Goal: Task Accomplishment & Management: Manage account settings

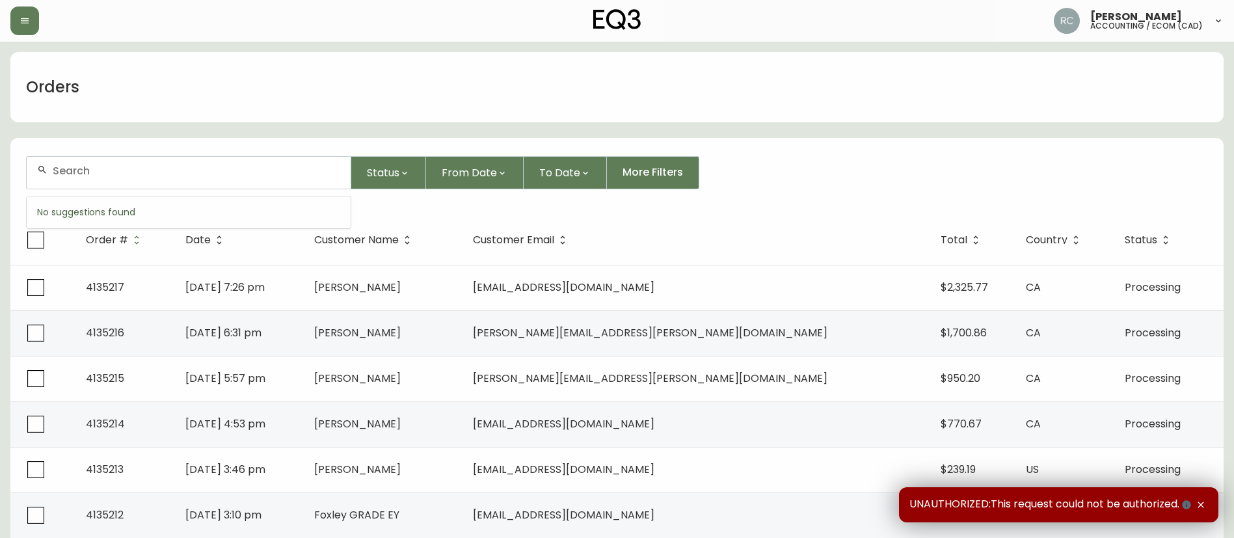
click at [291, 176] on input "text" at bounding box center [196, 171] width 287 height 12
paste input "4133590"
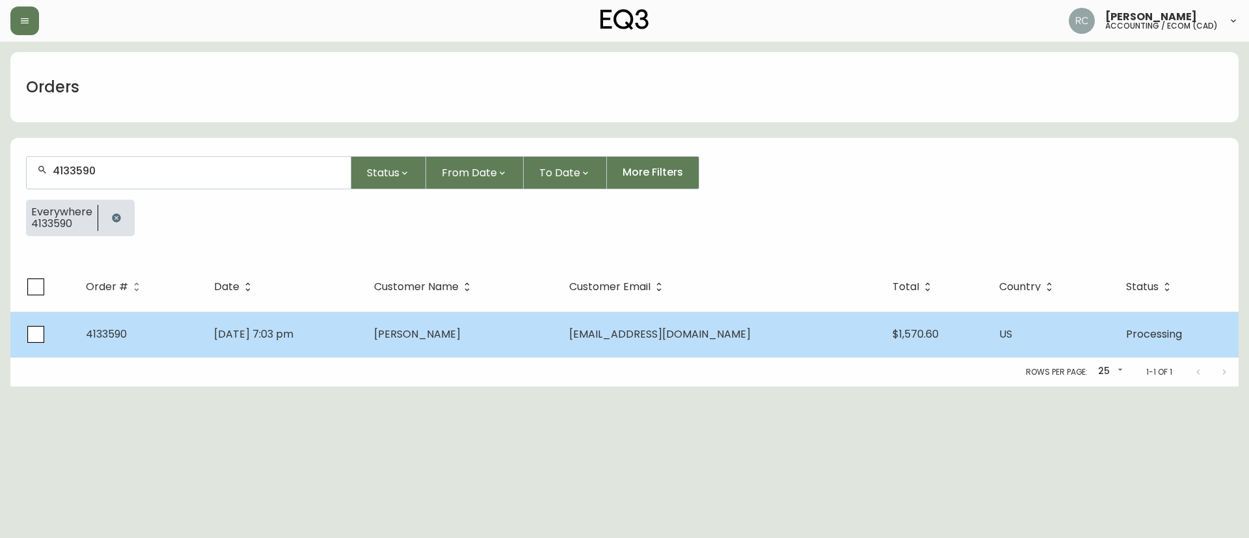
type input "4133590"
click at [460, 341] on span "Kaitlin Johnson" at bounding box center [417, 334] width 87 height 15
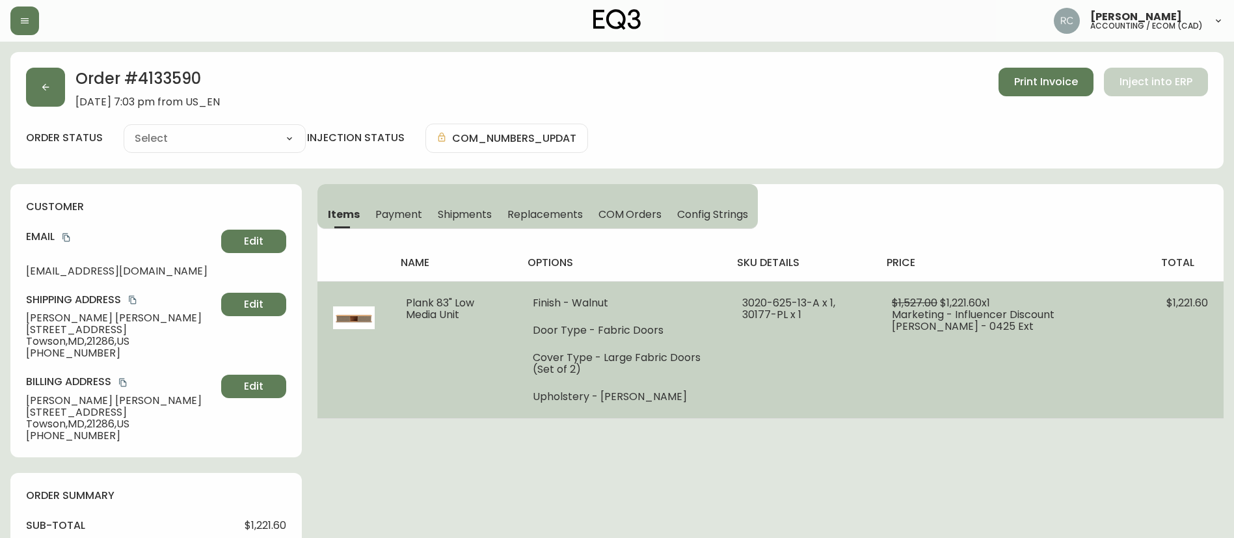
type input "Processing"
select select "PROCESSING"
click at [474, 302] on span "Plank 83" Low Media Unit" at bounding box center [440, 308] width 68 height 27
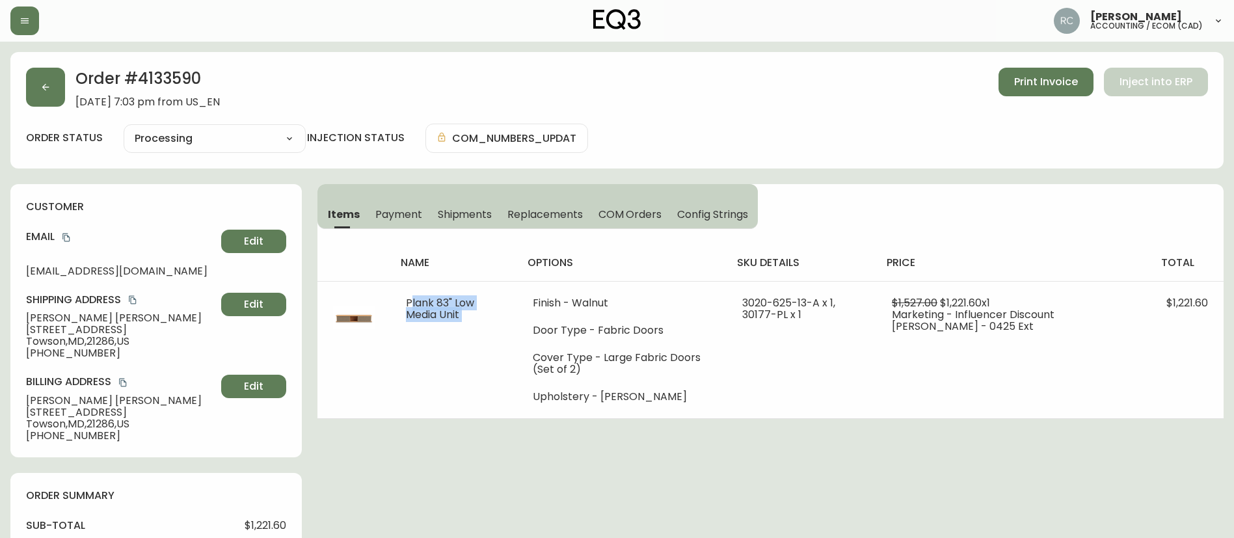
copy span "Plank 83" Low Media Unit"
click at [157, 85] on h2 "Order # 4133590" at bounding box center [147, 82] width 144 height 29
copy h2 "4133590"
click at [193, 73] on h2 "Order # 4133590" at bounding box center [147, 82] width 144 height 29
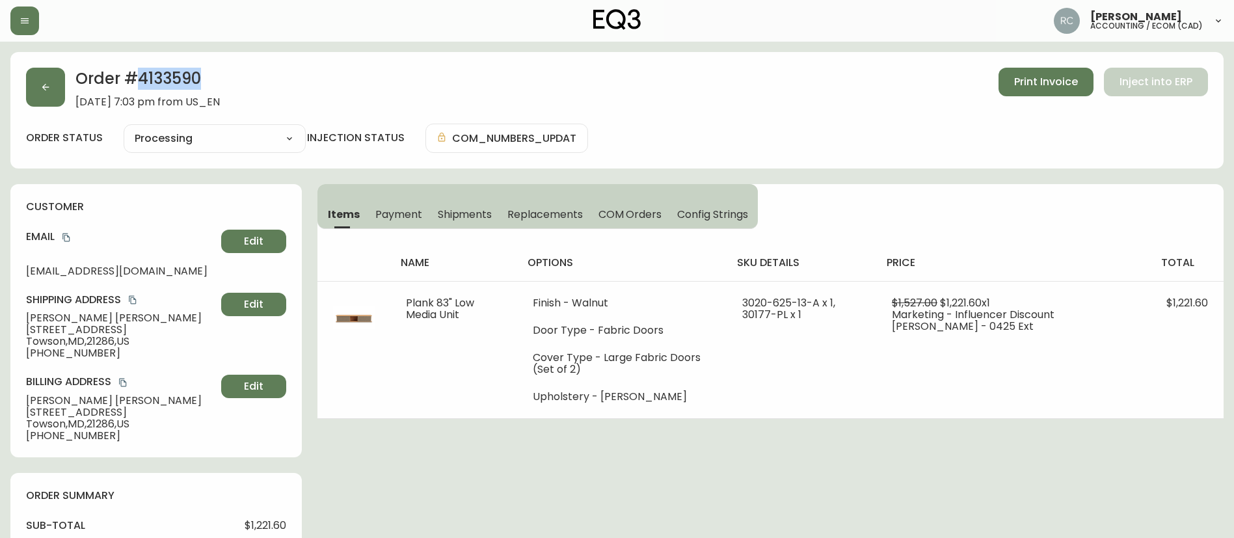
click at [193, 73] on h2 "Order # 4133590" at bounding box center [147, 82] width 144 height 29
click at [833, 140] on div "order status Processing Cancelled Fully Shipped Processing Partially Shipped in…" at bounding box center [617, 138] width 1182 height 29
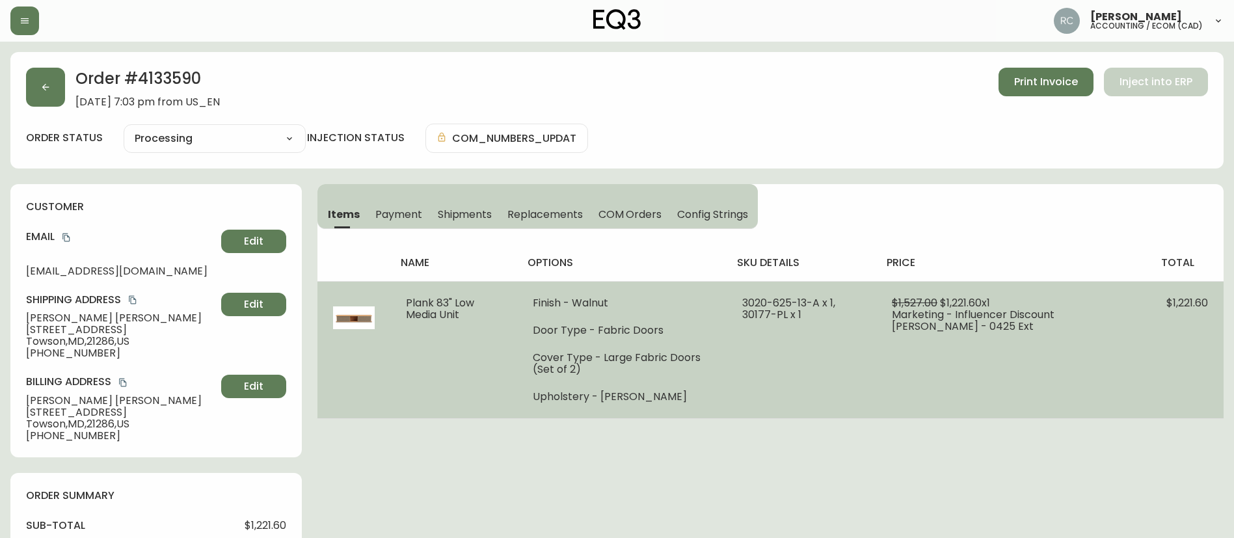
click at [413, 399] on td "Plank 83" Low Media Unit" at bounding box center [453, 349] width 127 height 137
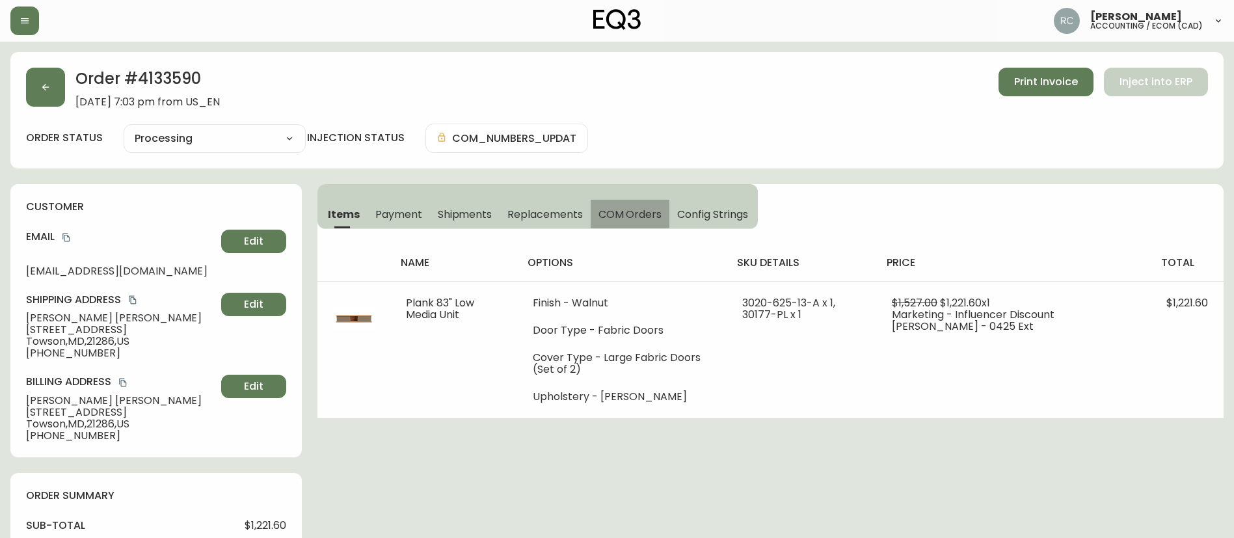
click at [615, 204] on button "COM Orders" at bounding box center [630, 214] width 79 height 29
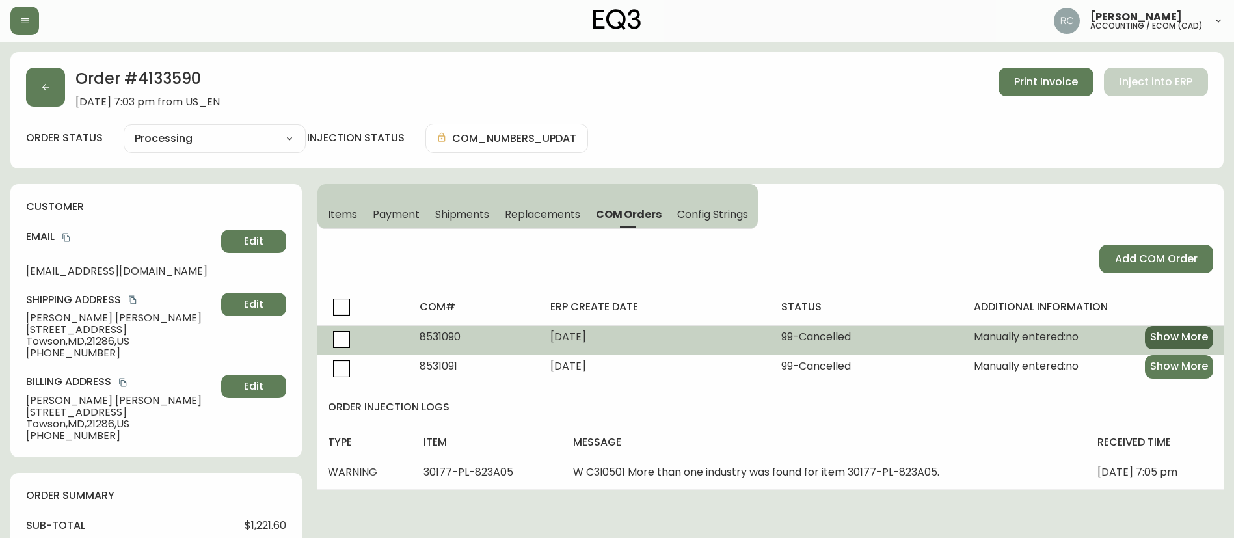
click at [1202, 338] on span "Show More" at bounding box center [1179, 337] width 58 height 14
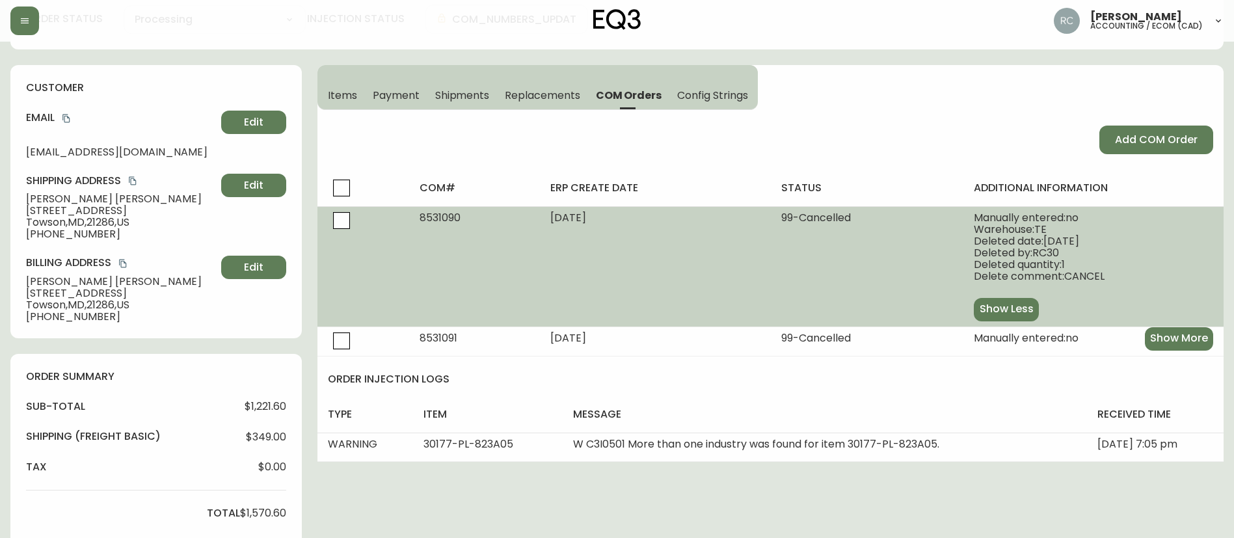
scroll to position [130, 0]
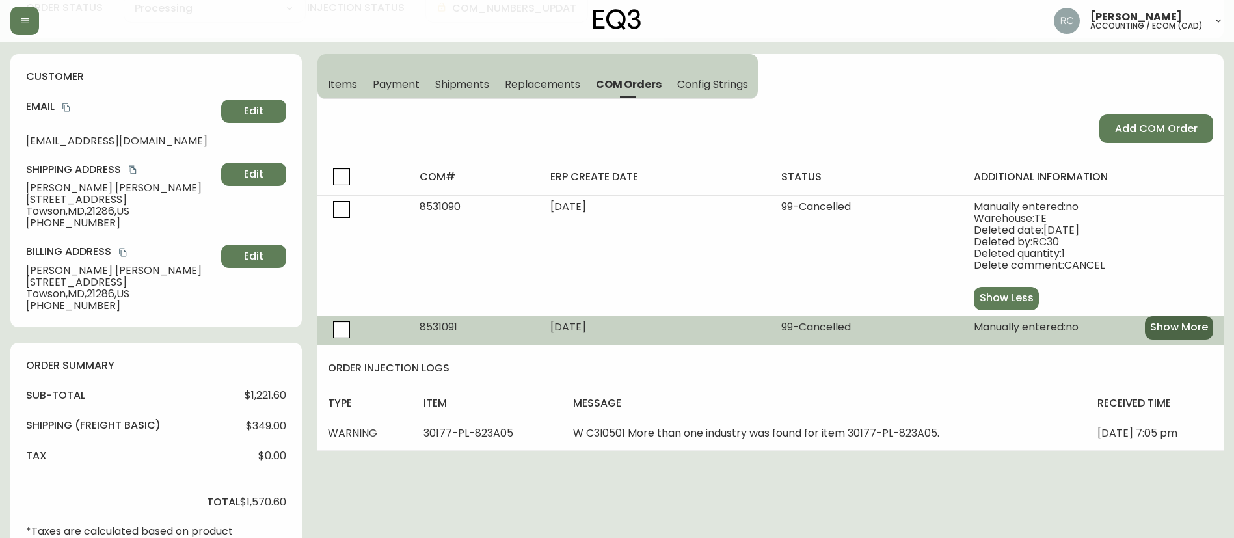
click at [1169, 324] on span "Show More" at bounding box center [1179, 327] width 58 height 14
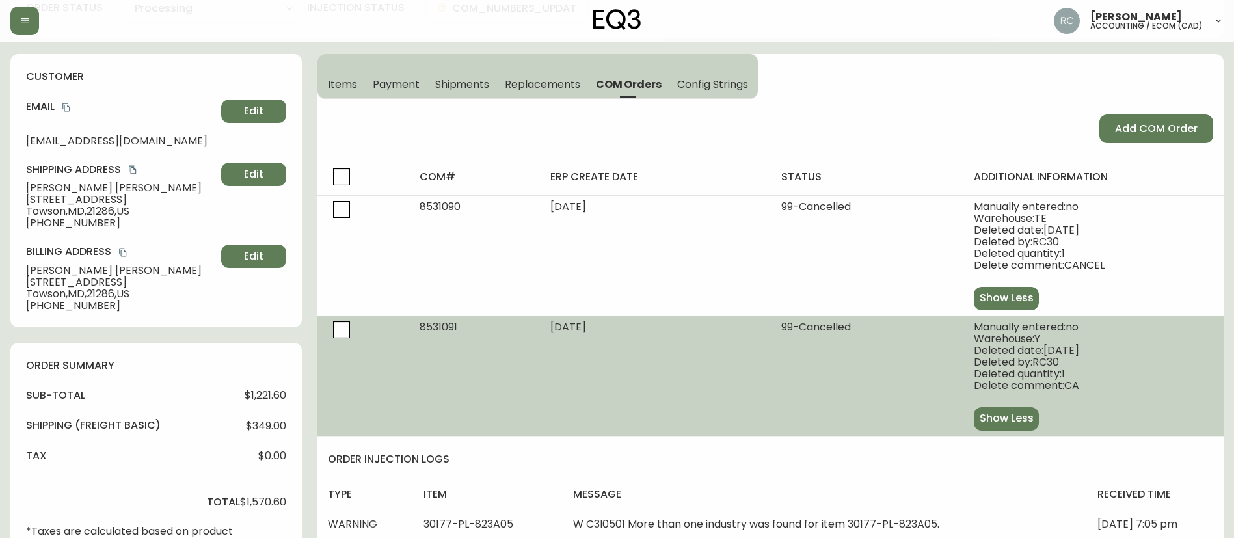
click at [1162, 330] on div "Manually entered: no" at bounding box center [1093, 327] width 239 height 12
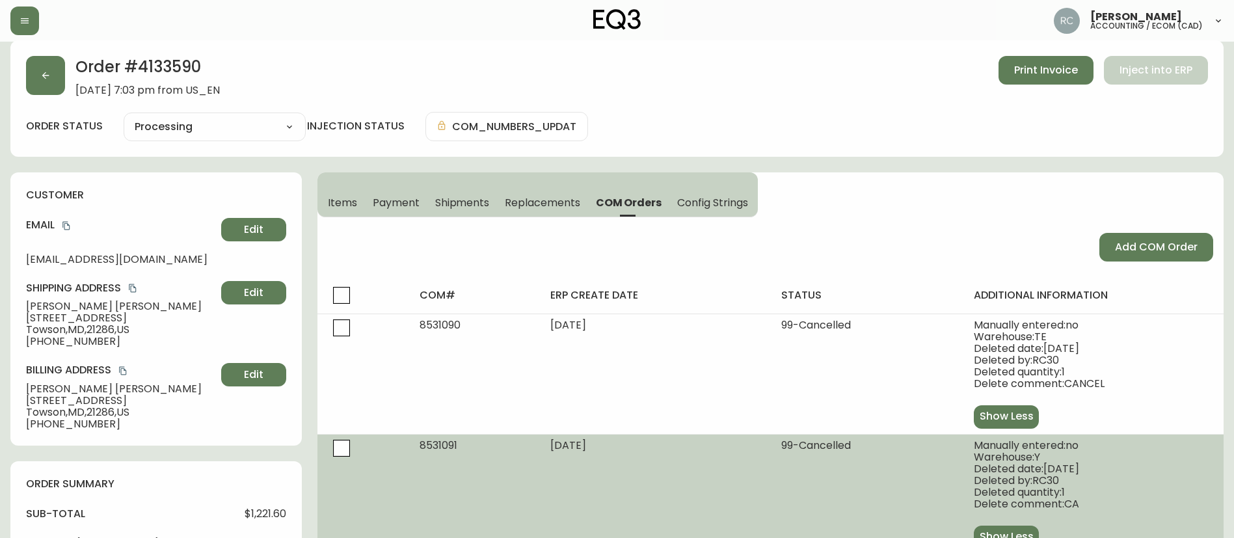
scroll to position [0, 0]
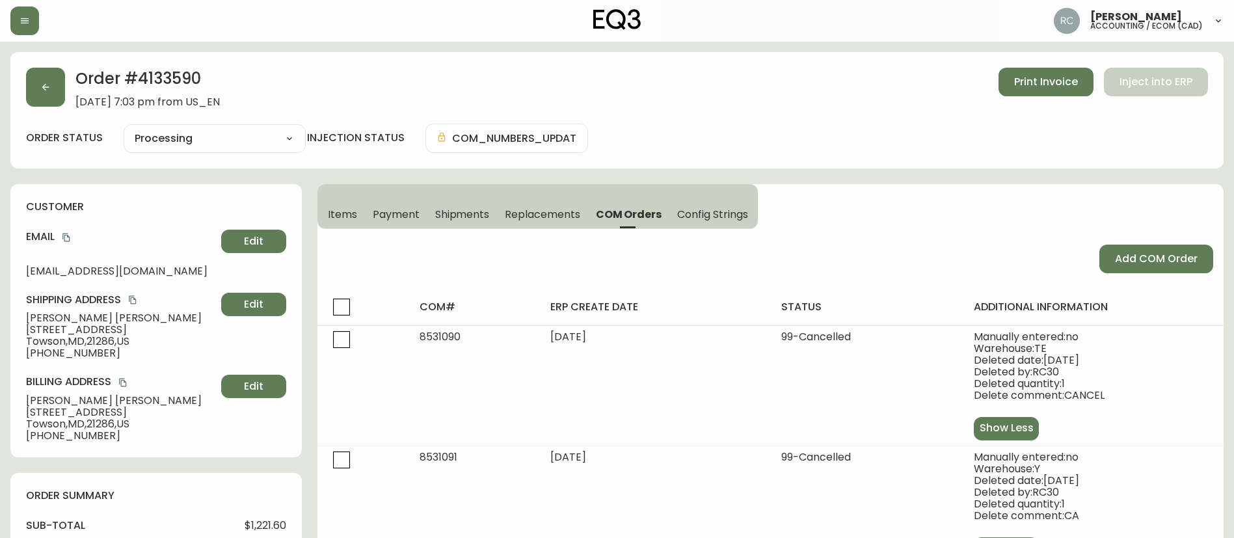
click at [342, 207] on span "Items" at bounding box center [342, 214] width 29 height 14
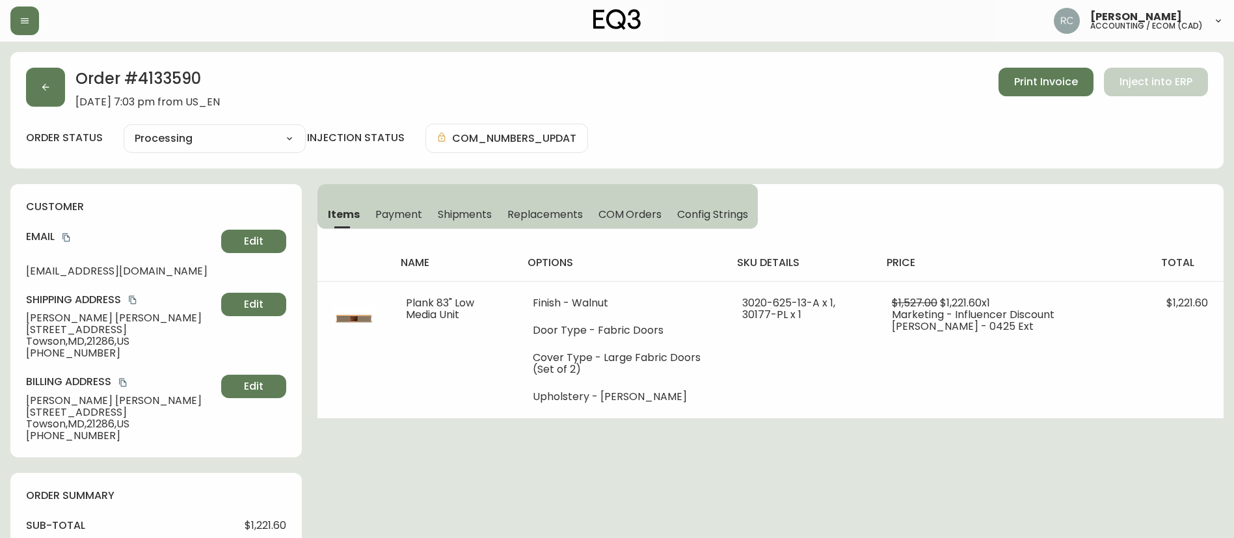
click at [724, 109] on div "Order # 4133590 June 7, 2025 at 7:03 pm from US_EN Print Invoice Inject into ER…" at bounding box center [616, 110] width 1213 height 116
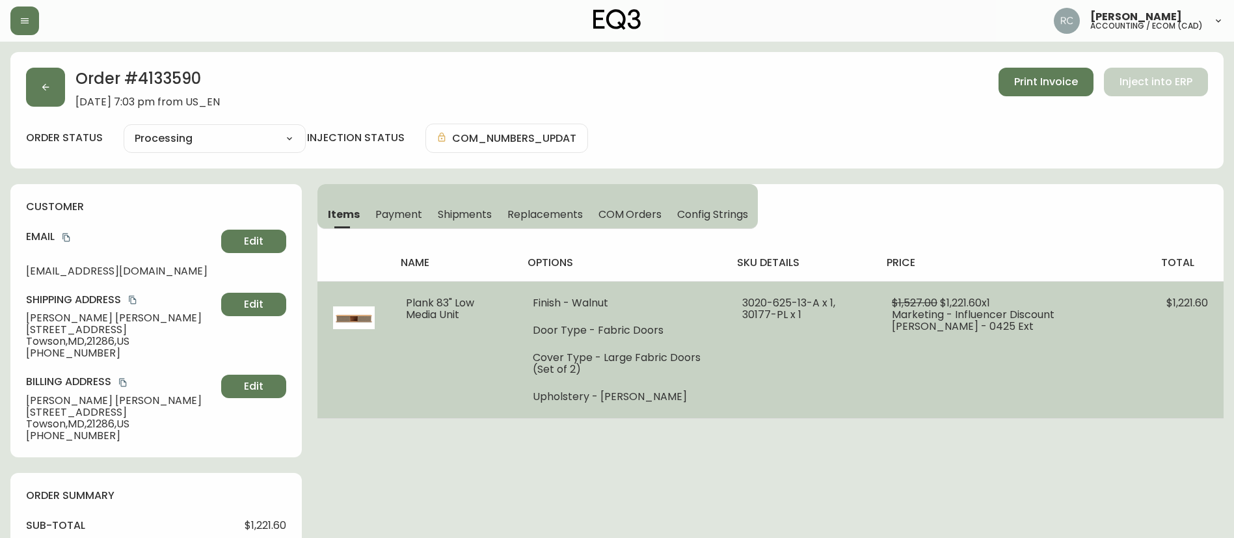
click at [415, 298] on span "Plank 83" Low Media Unit" at bounding box center [440, 308] width 68 height 27
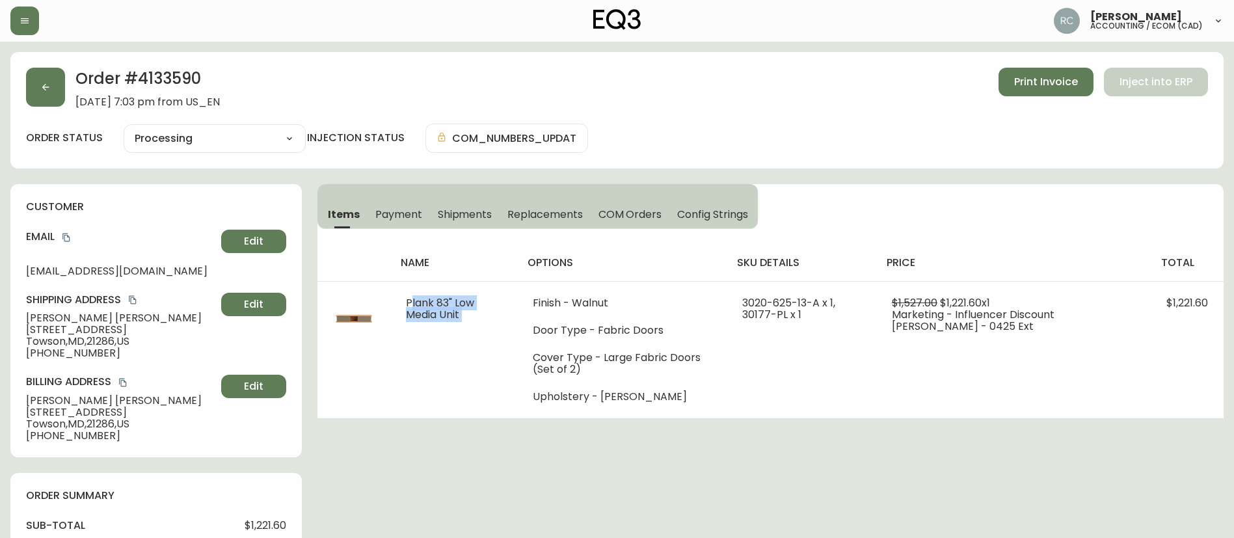
copy span "Plank 83" Low Media Unit"
click at [180, 82] on h2 "Order # 4133590" at bounding box center [147, 82] width 144 height 29
copy h2 "4133590"
click at [180, 77] on h2 "Order # 4133590" at bounding box center [147, 82] width 144 height 29
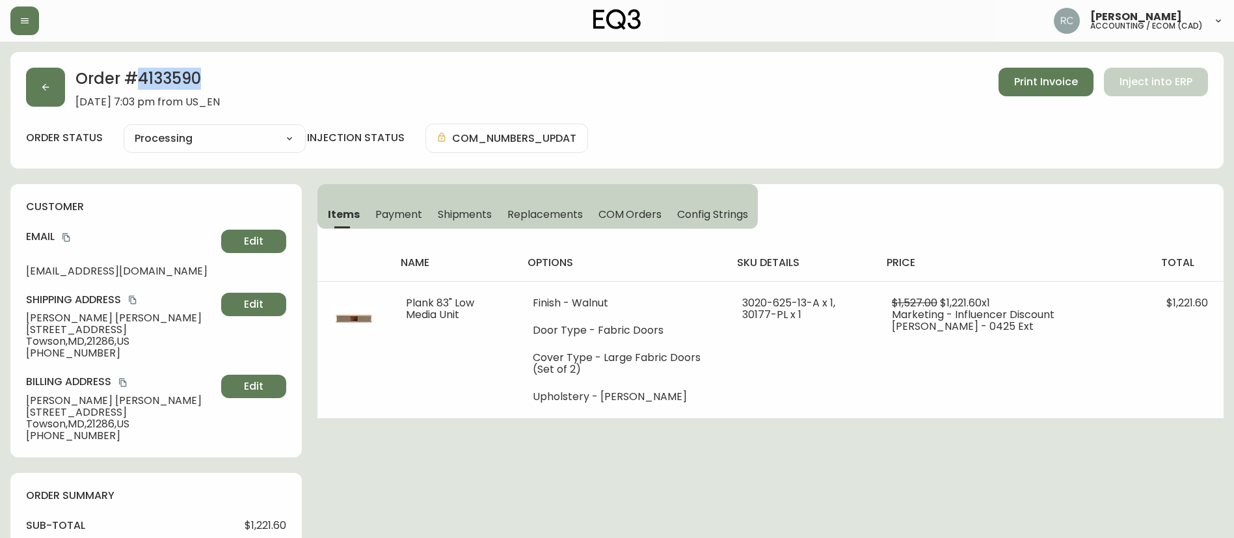
click at [180, 77] on h2 "Order # 4133590" at bounding box center [147, 82] width 144 height 29
click at [55, 316] on span "Kaitlin Johnson" at bounding box center [121, 318] width 190 height 12
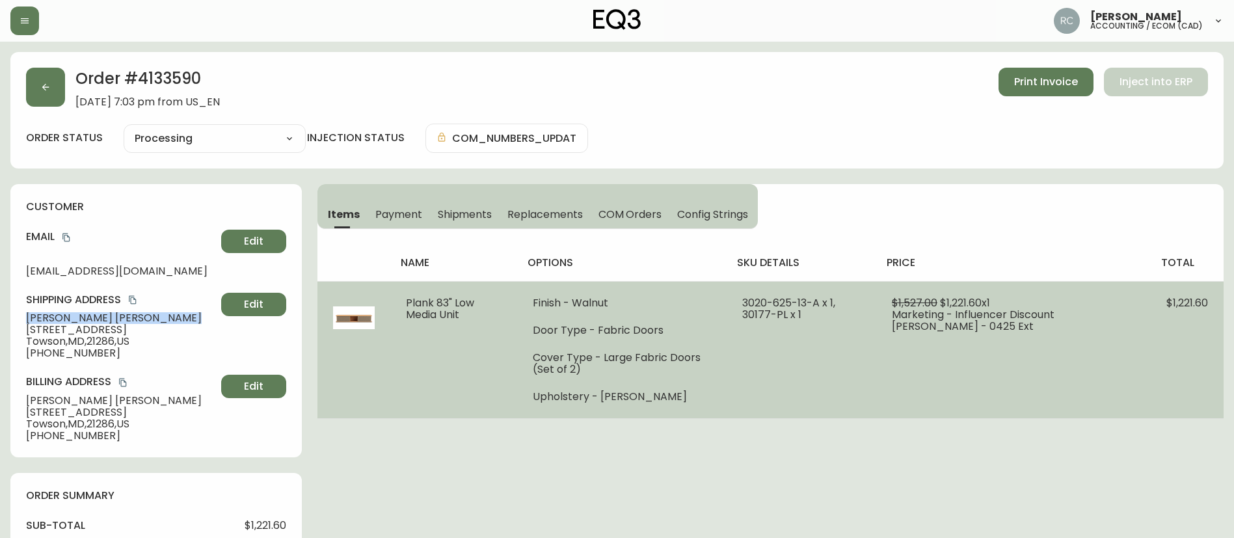
copy span "Kaitlin Johnson"
click at [758, 314] on span "3020-625-13-A x 1, 30177-PL x 1" at bounding box center [788, 308] width 93 height 27
copy span "30177"
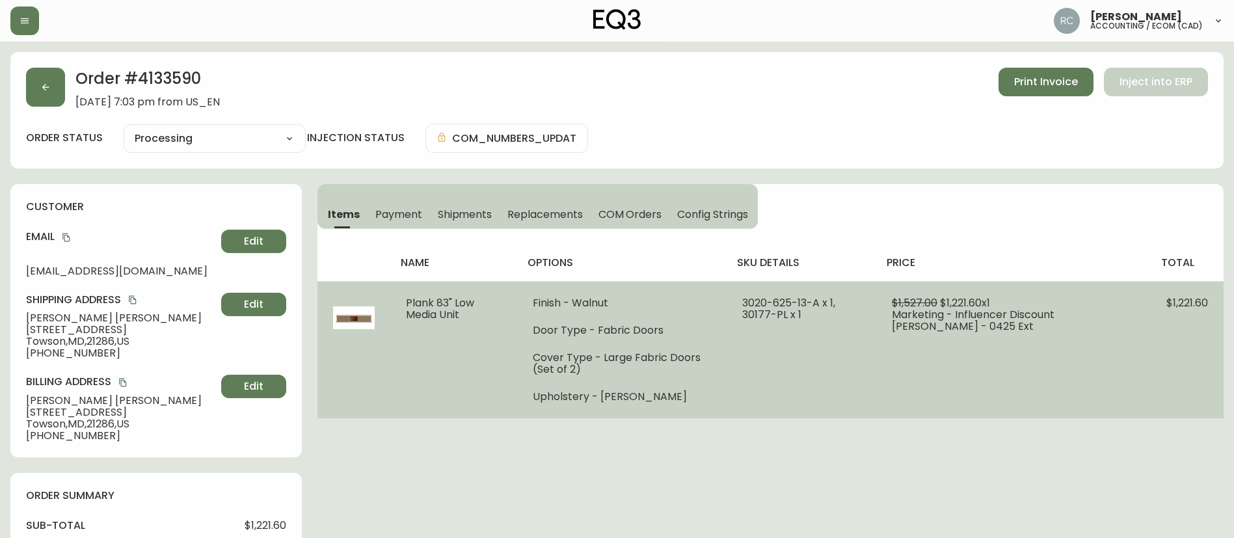
click at [775, 315] on span "3020-625-13-A x 1, 30177-PL x 1" at bounding box center [788, 308] width 93 height 27
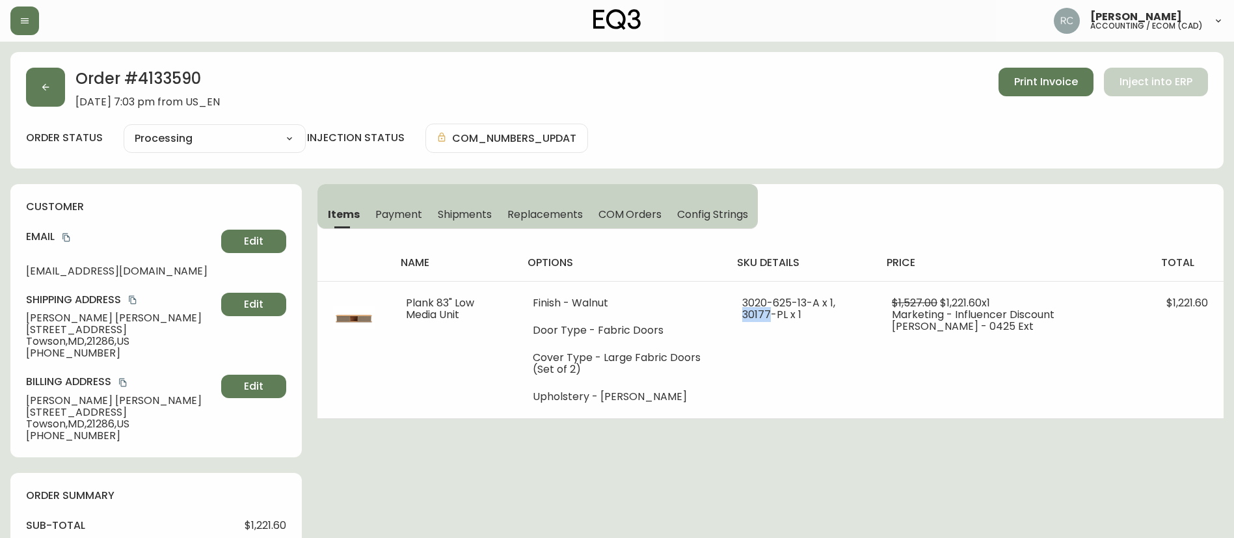
copy span "30177"
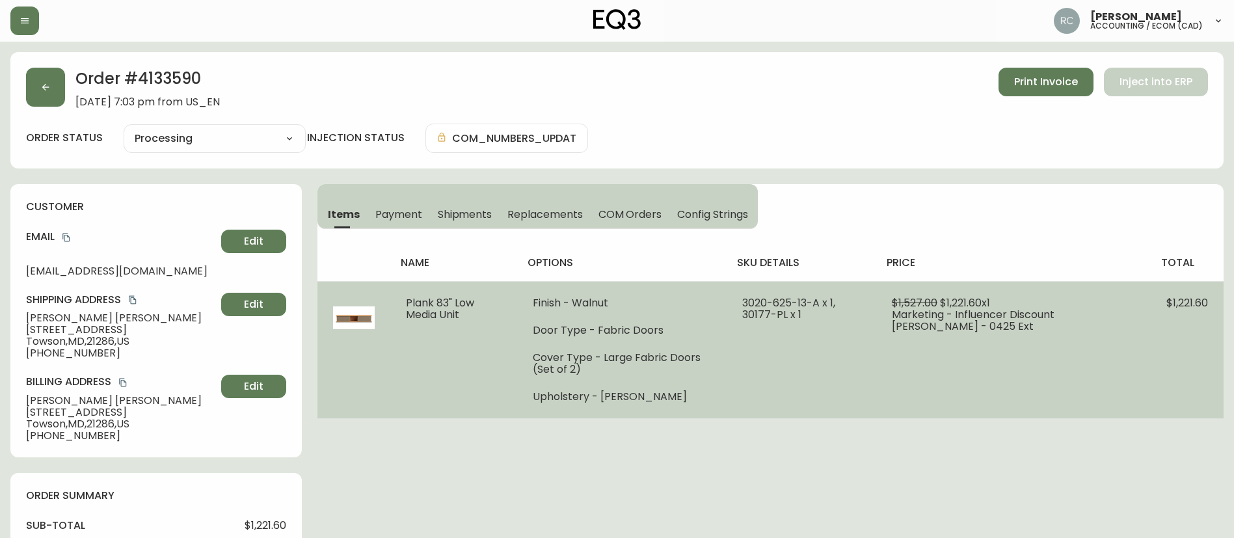
drag, startPoint x: 827, startPoint y: 292, endPoint x: 832, endPoint y: 298, distance: 7.4
click at [829, 295] on td "3020-625-13-A x 1, 30177-PL x 1" at bounding box center [802, 349] width 150 height 137
drag, startPoint x: 832, startPoint y: 299, endPoint x: 744, endPoint y: 297, distance: 87.8
click at [744, 297] on td "3020-625-13-A x 1, 30177-PL x 1" at bounding box center [802, 349] width 150 height 137
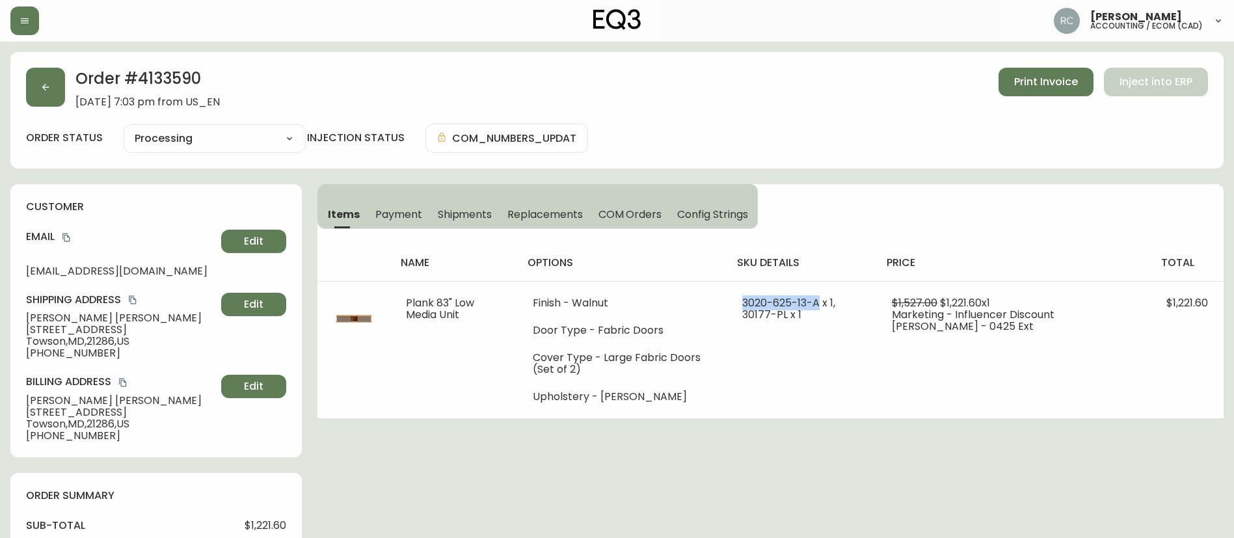
copy span "3020-625-13-A"
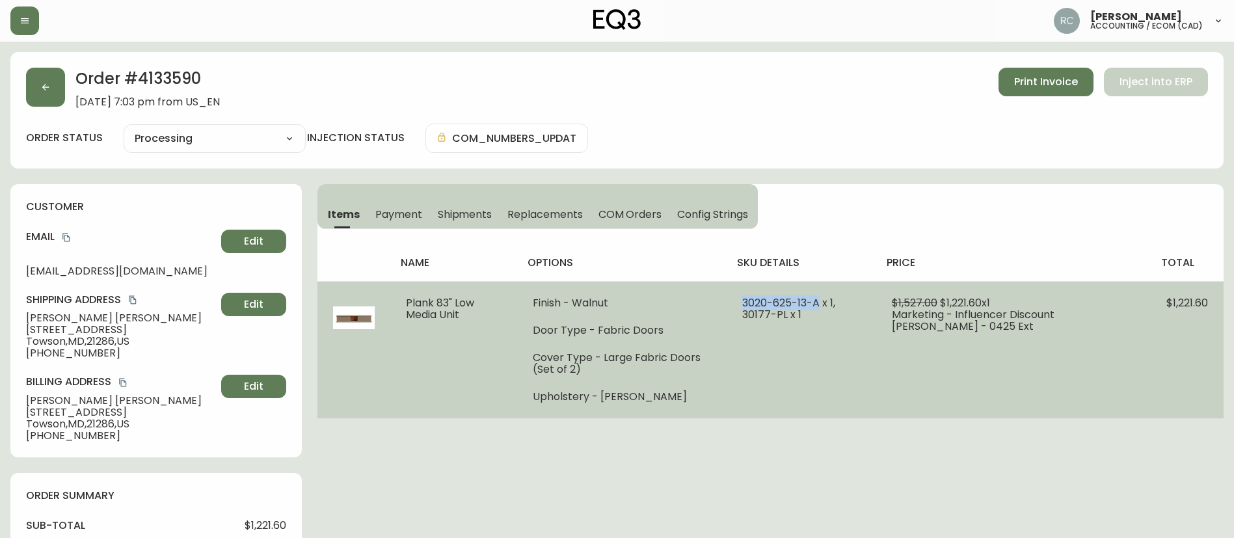
copy span "3020-625-13-A"
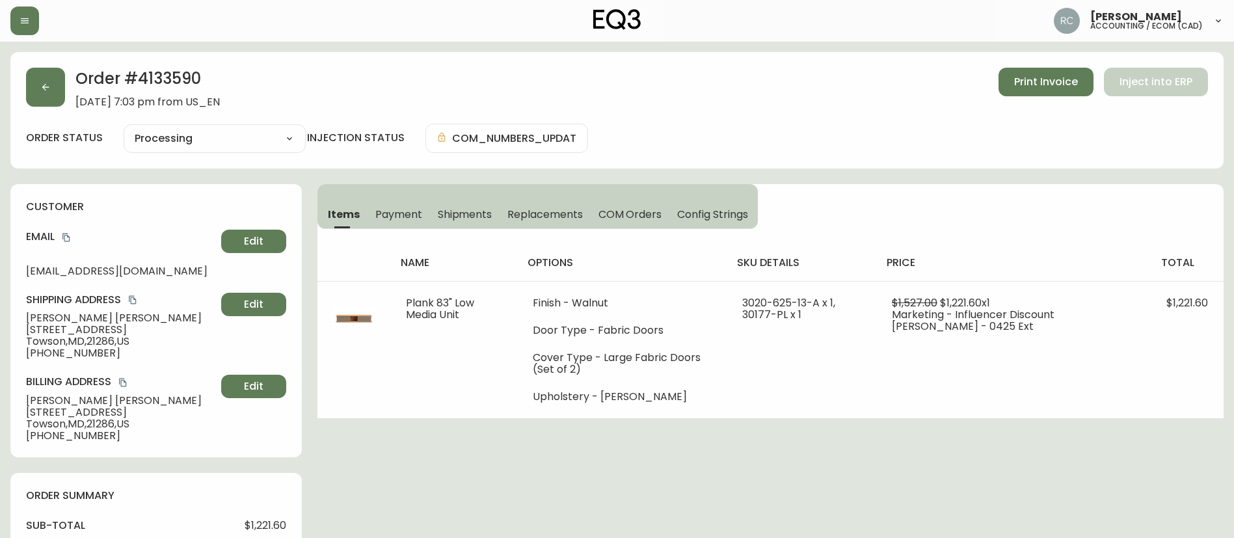
click at [39, 323] on span "Kaitlin Johnson" at bounding box center [121, 318] width 190 height 12
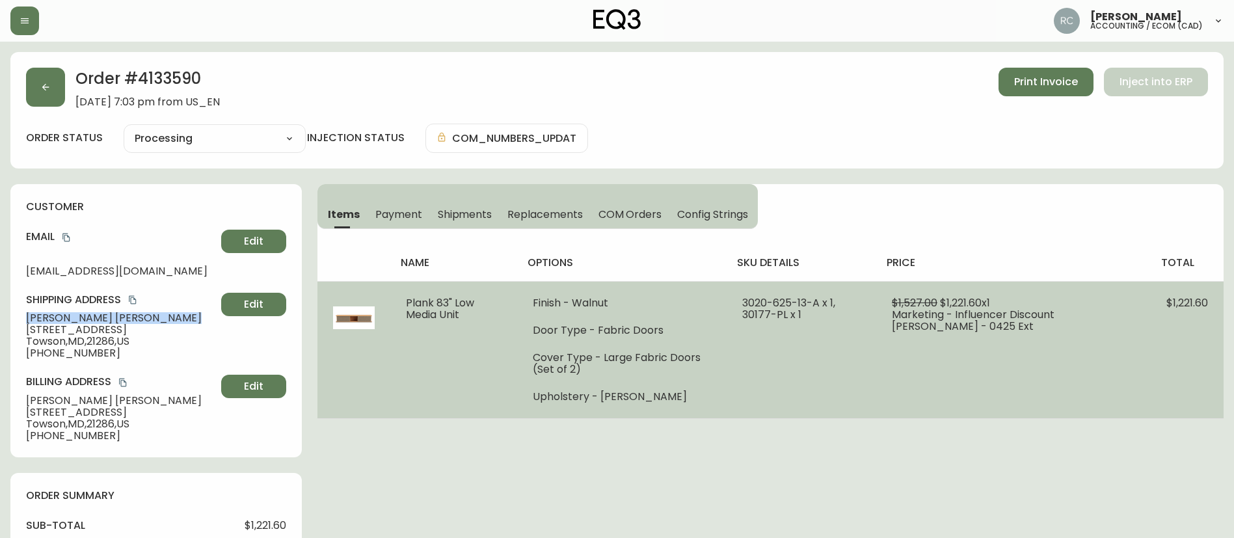
copy span "Kaitlin Johnson"
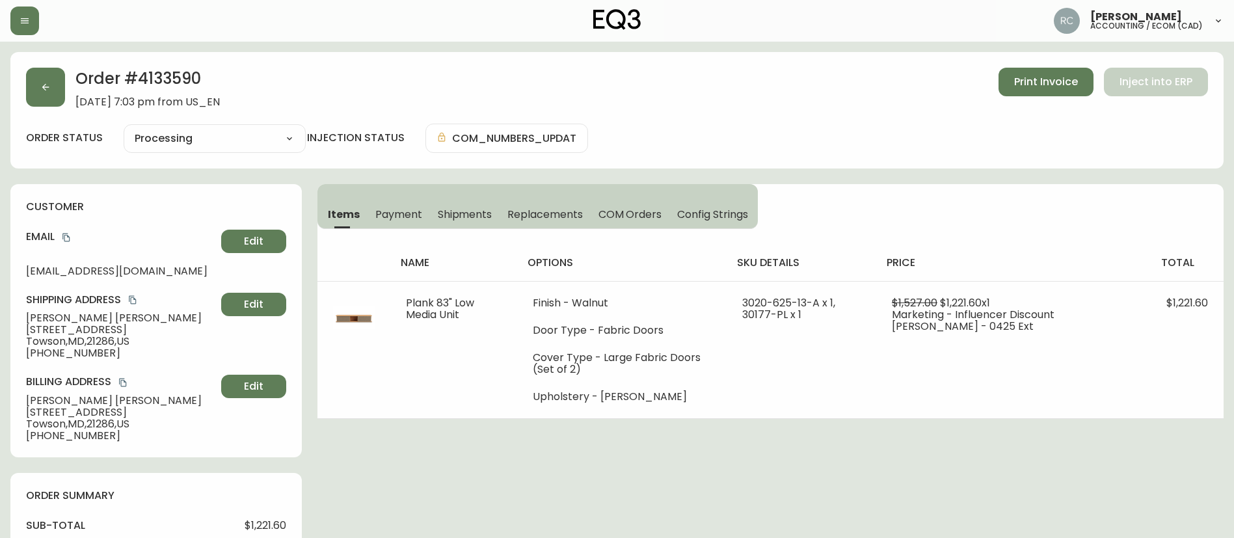
click at [59, 336] on span "Towson , MD , 21286 , US" at bounding box center [121, 342] width 190 height 12
click at [92, 328] on span "108 Willow Avenue" at bounding box center [121, 330] width 190 height 12
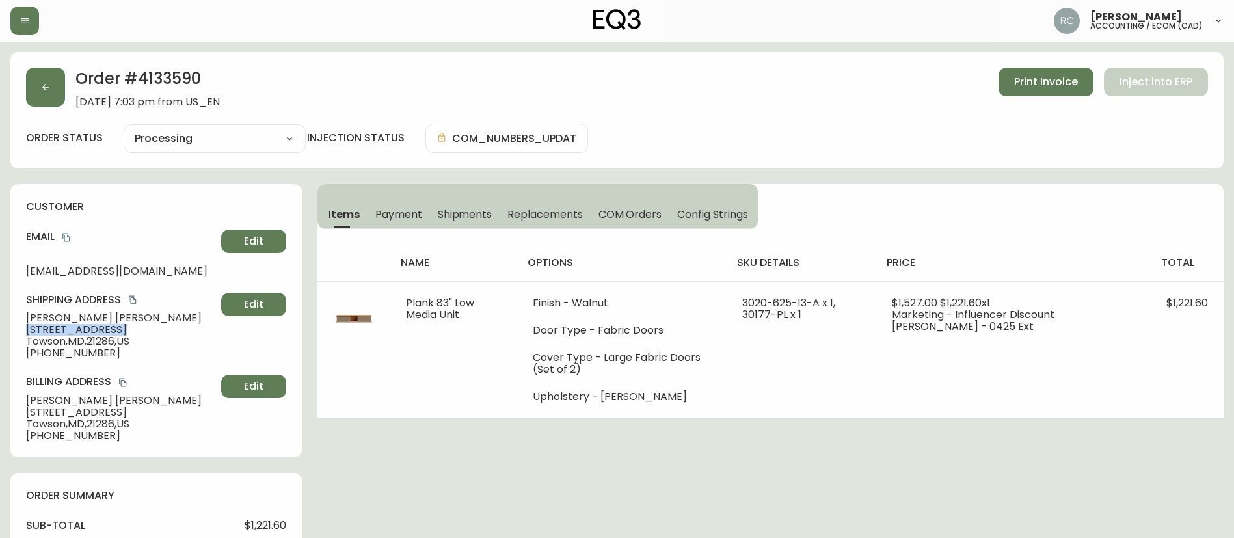
click at [92, 328] on span "108 Willow Avenue" at bounding box center [121, 330] width 190 height 12
click at [50, 345] on span "Towson , MD , 21286 , US" at bounding box center [121, 342] width 190 height 12
click at [53, 341] on span "Towson , MD , 21286 , US" at bounding box center [121, 342] width 190 height 12
click at [55, 343] on span "Towson , MD , 21286 , US" at bounding box center [121, 342] width 190 height 12
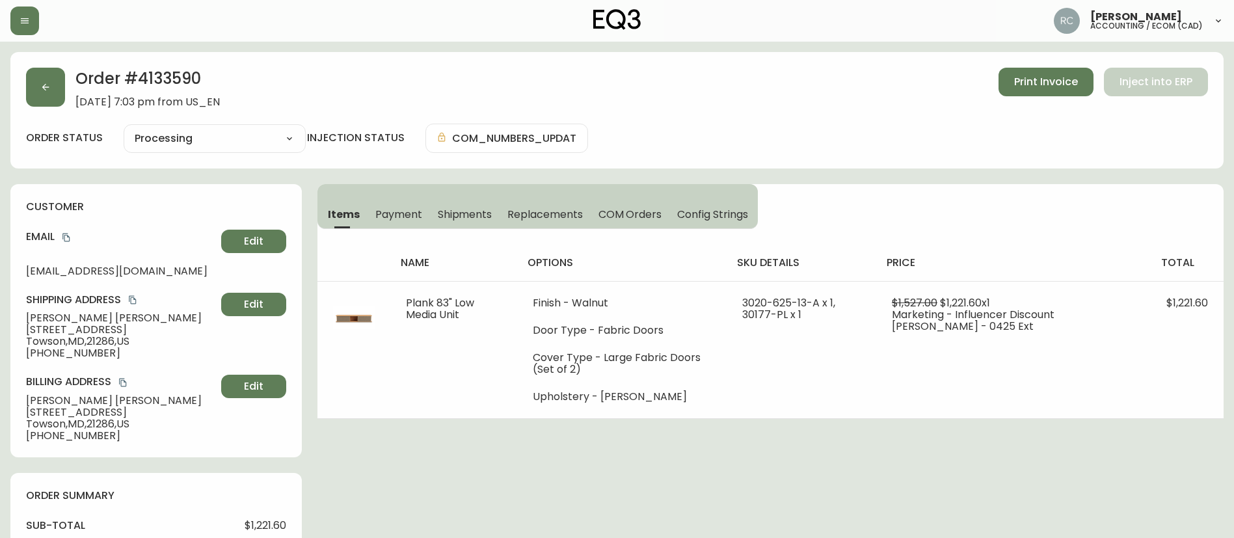
click at [100, 340] on span "Towson , MD , 21286 , US" at bounding box center [121, 342] width 190 height 12
click at [54, 353] on span "+12602245896" at bounding box center [121, 353] width 190 height 12
click at [53, 353] on span "+12602245896" at bounding box center [121, 353] width 190 height 12
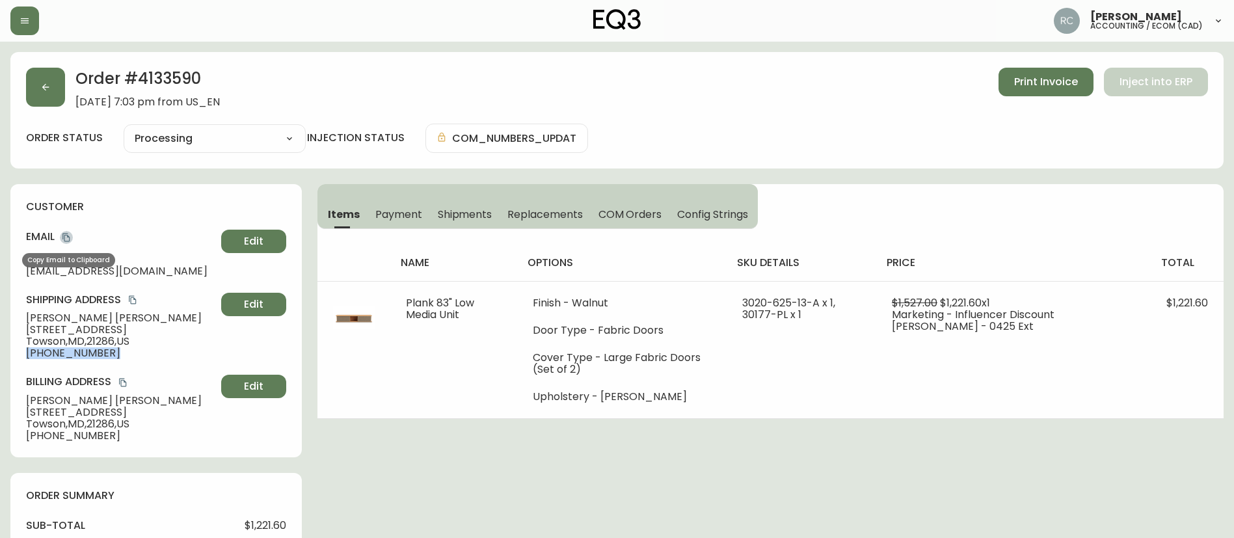
click at [68, 239] on icon "copy" at bounding box center [66, 237] width 9 height 9
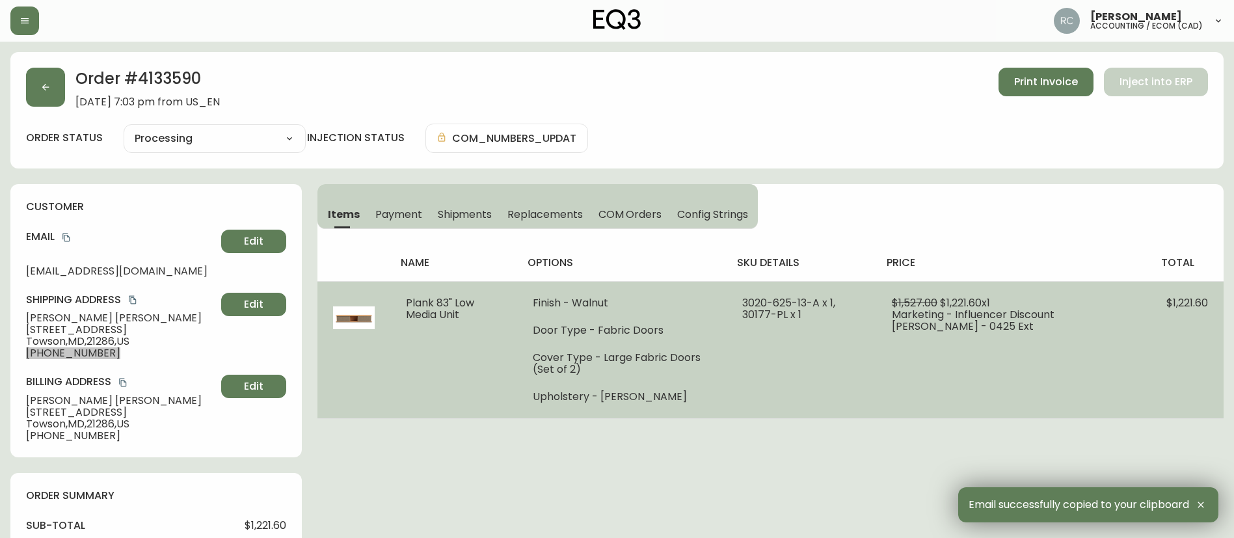
scroll to position [195, 0]
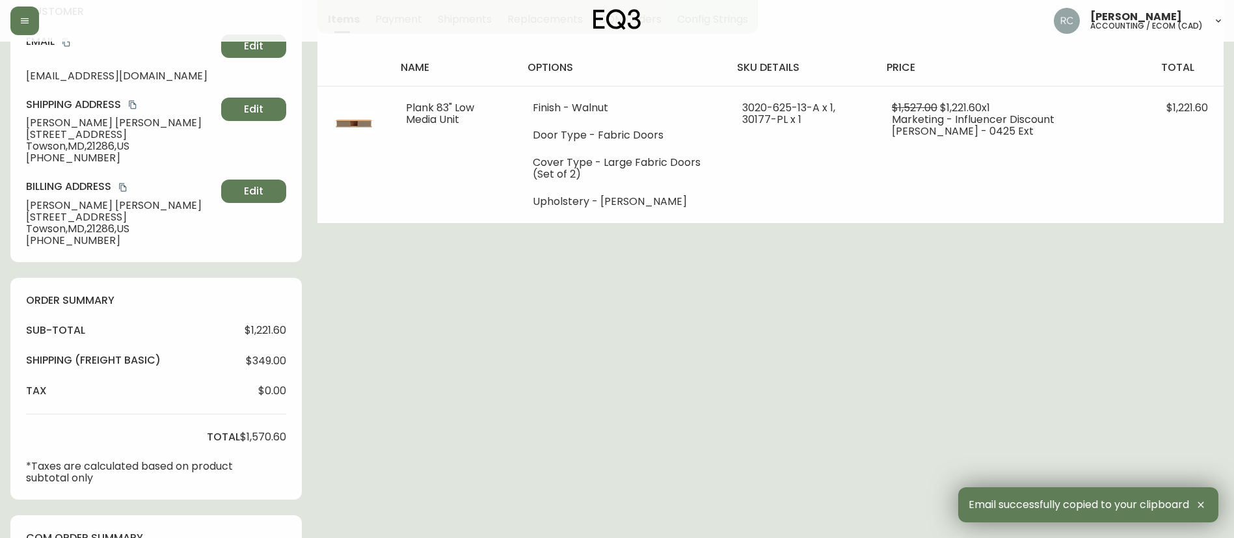
click at [610, 328] on div "Order # 4133590 June 7, 2025 at 7:03 pm from US_EN Print Invoice Inject into ER…" at bounding box center [616, 443] width 1213 height 1172
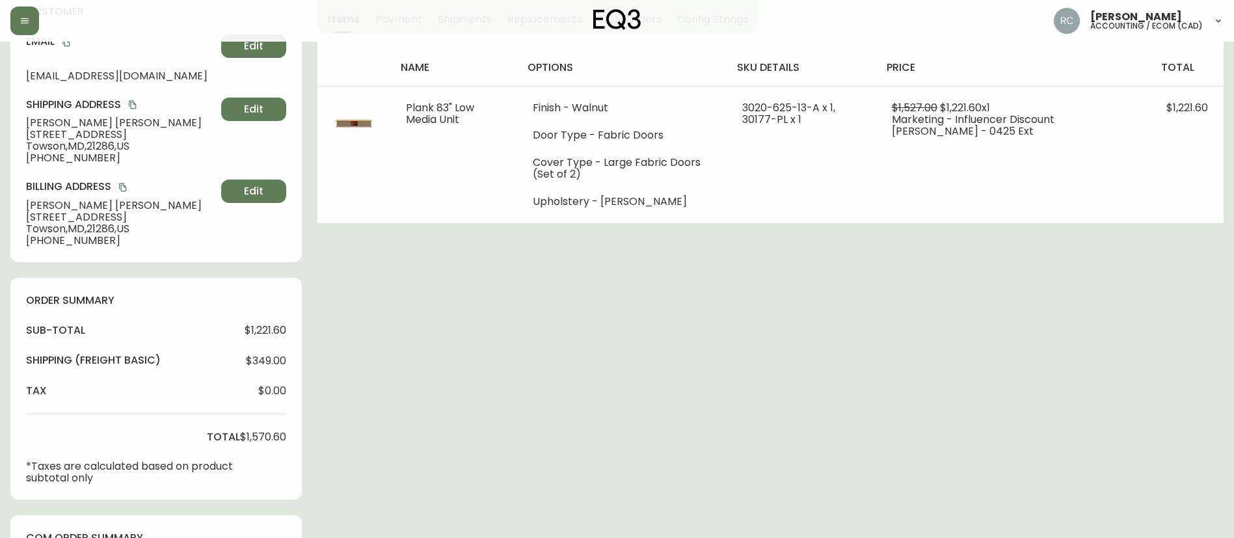
click at [585, 297] on div "Order # 4133590 June 7, 2025 at 7:03 pm from US_EN Print Invoice Inject into ER…" at bounding box center [616, 443] width 1213 height 1172
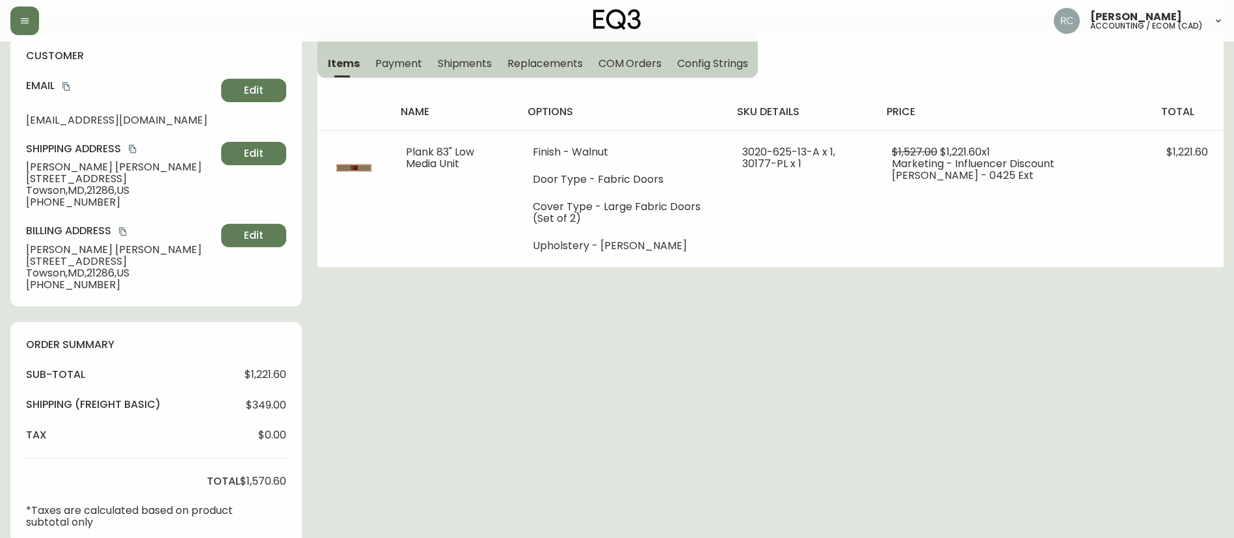
scroll to position [130, 0]
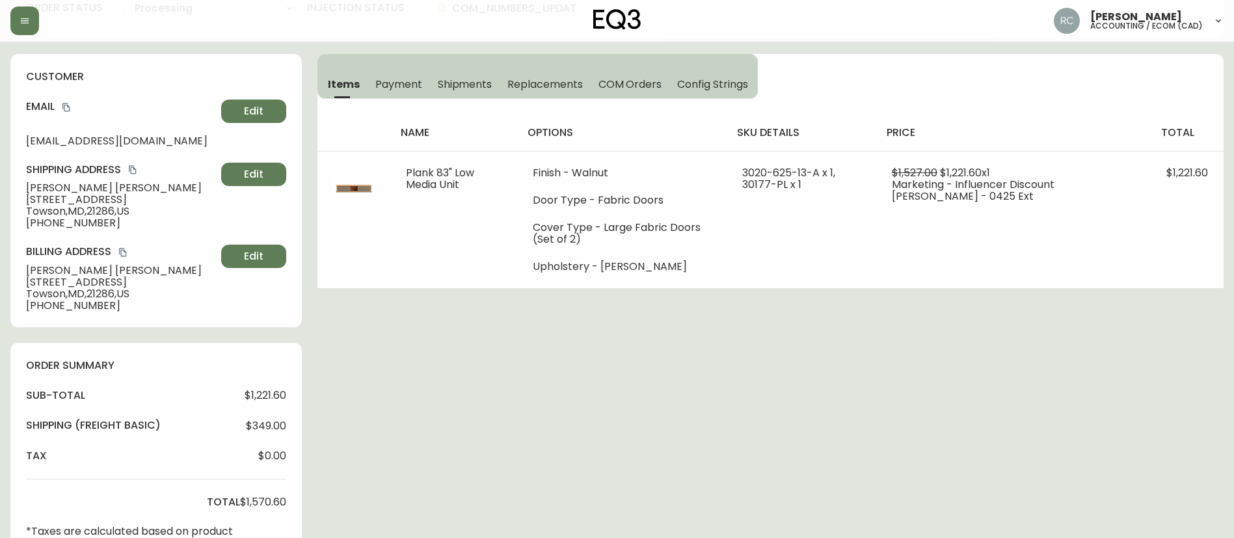
click at [591, 435] on div "Order # 4133590 June 7, 2025 at 7:03 pm from US_EN Print Invoice Inject into ER…" at bounding box center [616, 508] width 1213 height 1172
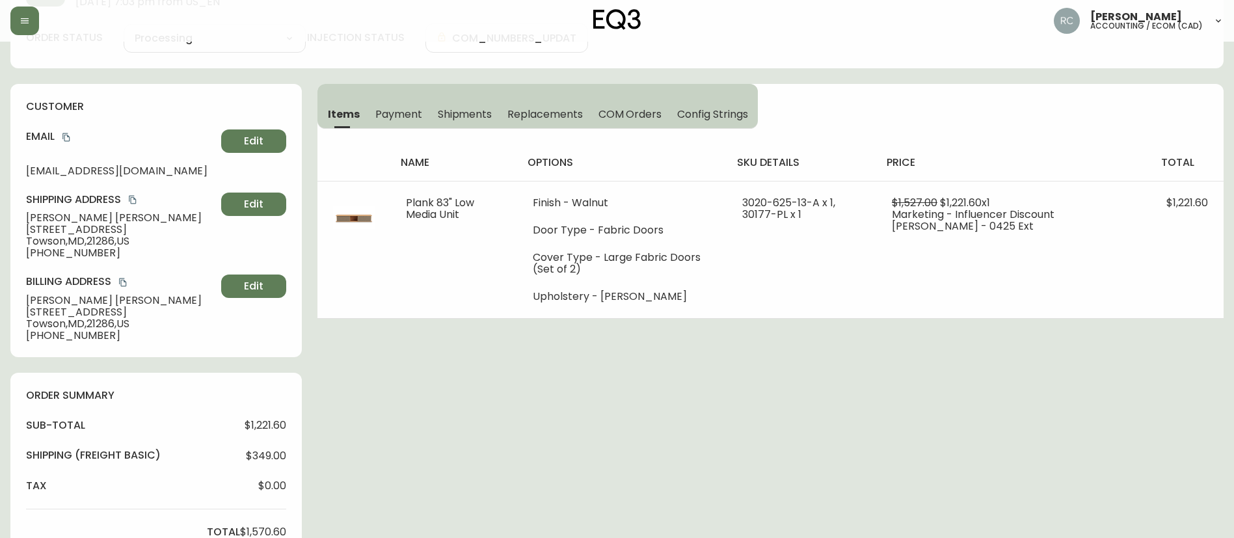
scroll to position [0, 0]
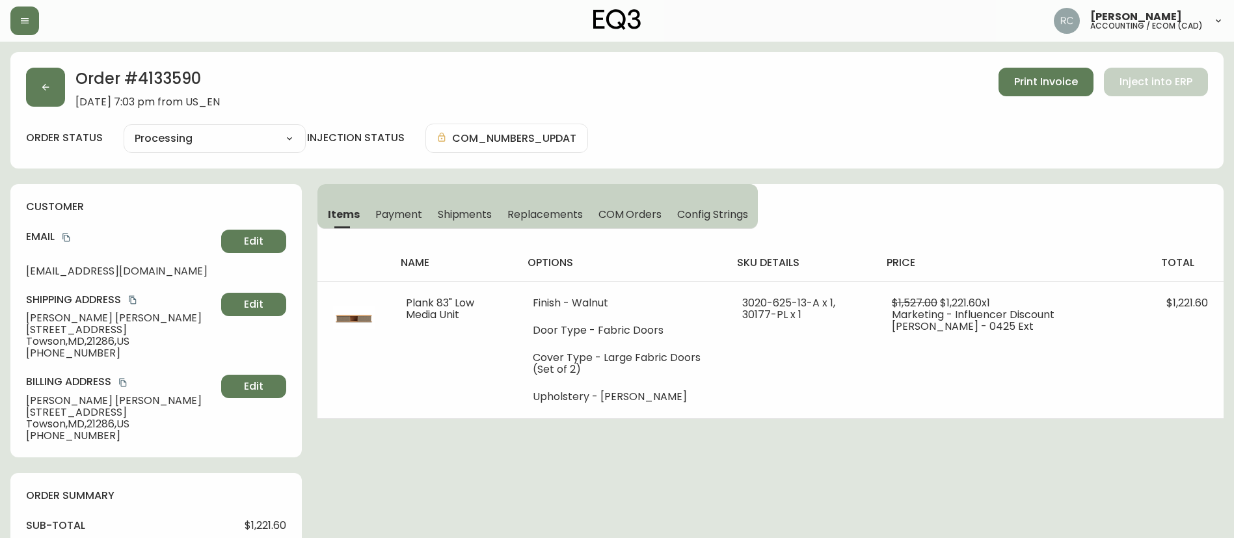
click at [748, 116] on div "Order # 4133590 June 7, 2025 at 7:03 pm from US_EN Print Invoice Inject into ER…" at bounding box center [616, 110] width 1213 height 116
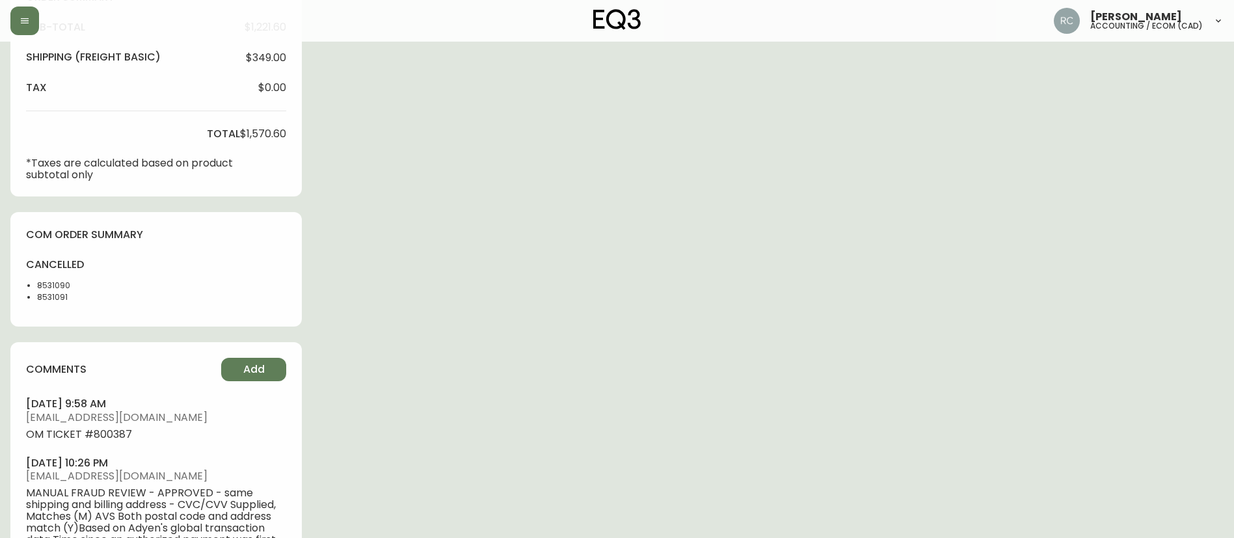
scroll to position [585, 0]
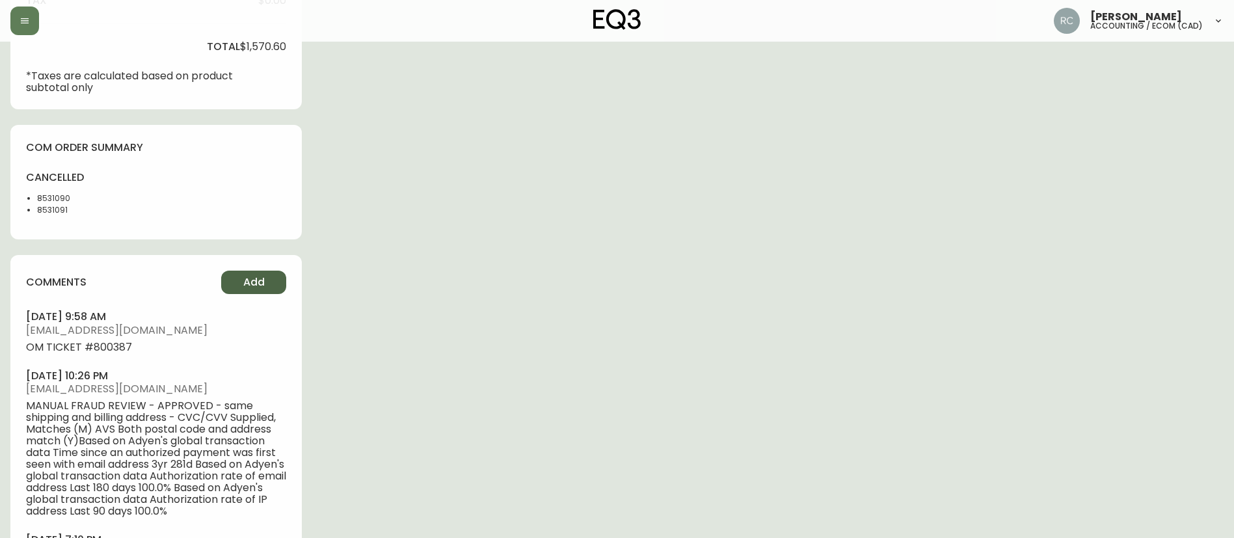
click at [248, 284] on span "Add" at bounding box center [253, 282] width 21 height 14
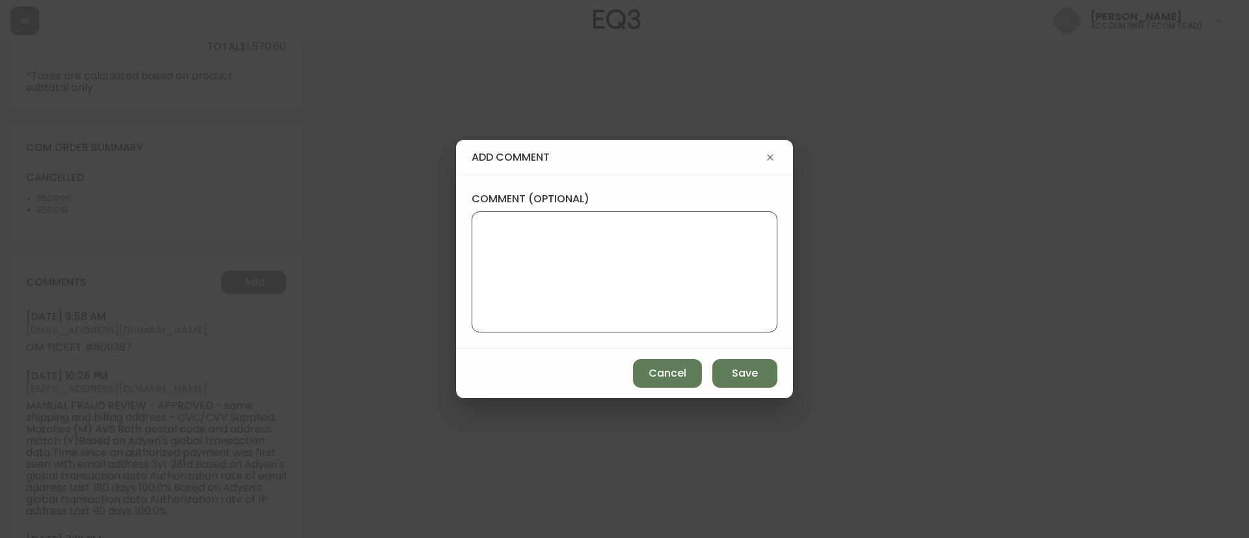
click at [498, 267] on textarea "comment (optional)" at bounding box center [625, 272] width 284 height 104
paste textarea "DELETED OLD ORDER IN LANA TAUPE SUBMITTED NEW ORDER IN CPQ IN LANA SAND - ADJUS…"
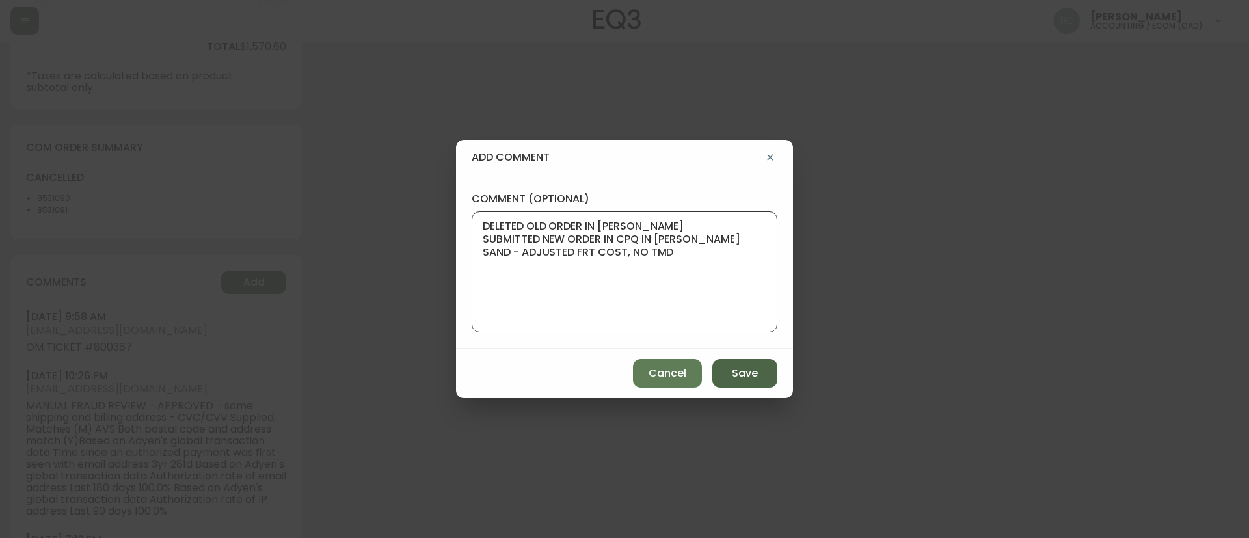
type textarea "DELETED OLD ORDER IN LANA TAUPE SUBMITTED NEW ORDER IN CPQ IN LANA SAND - ADJUS…"
click at [740, 371] on span "Save" at bounding box center [745, 373] width 26 height 14
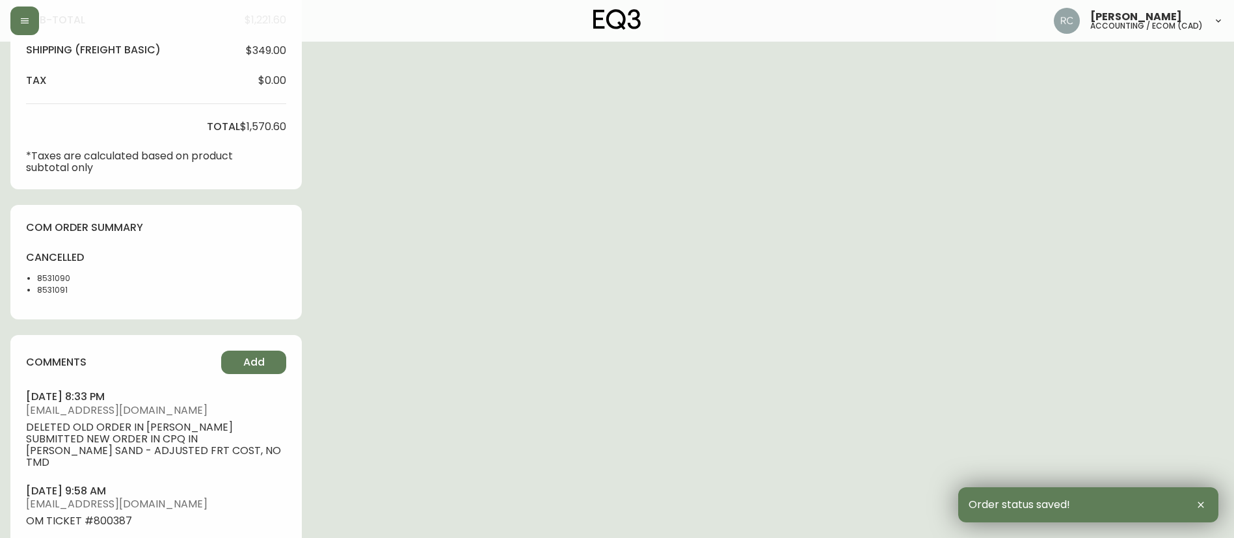
scroll to position [0, 0]
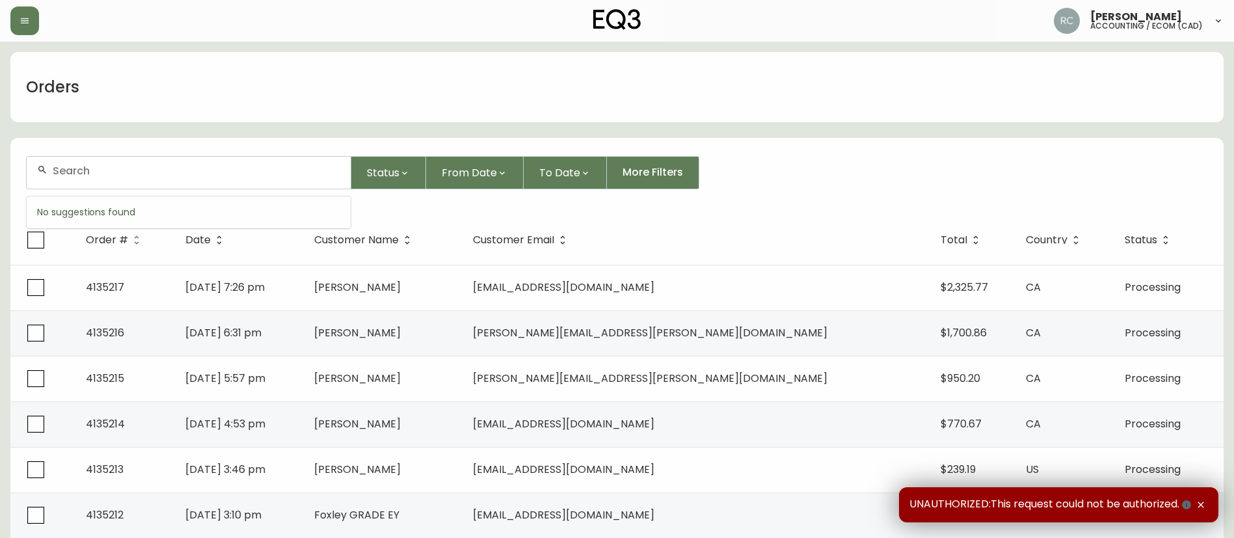
click at [279, 172] on input "text" at bounding box center [196, 171] width 287 height 12
paste input "4135205"
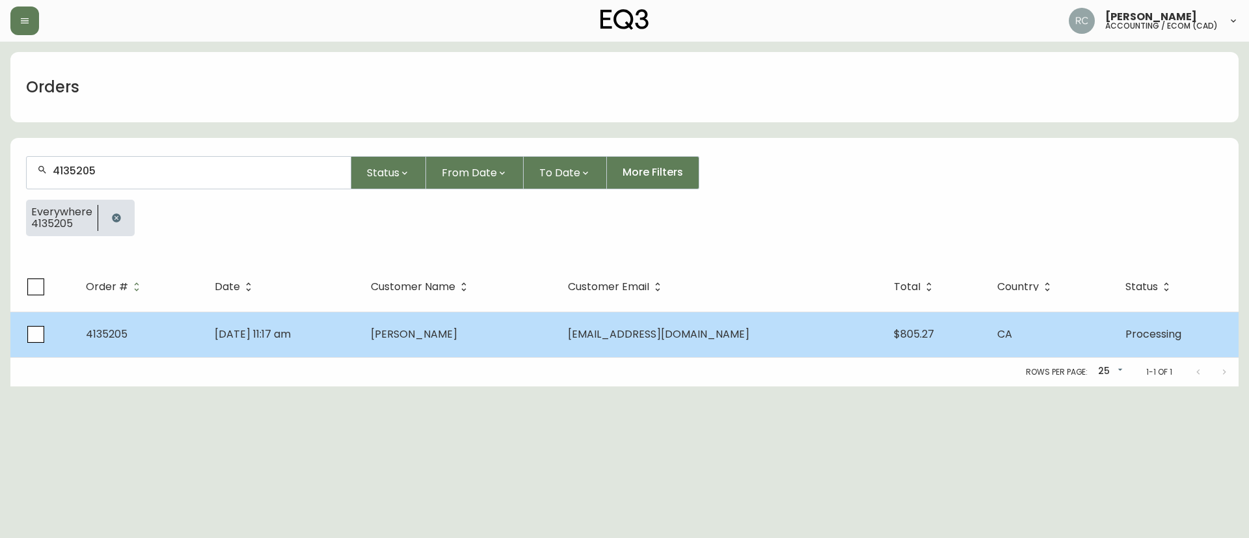
type input "4135205"
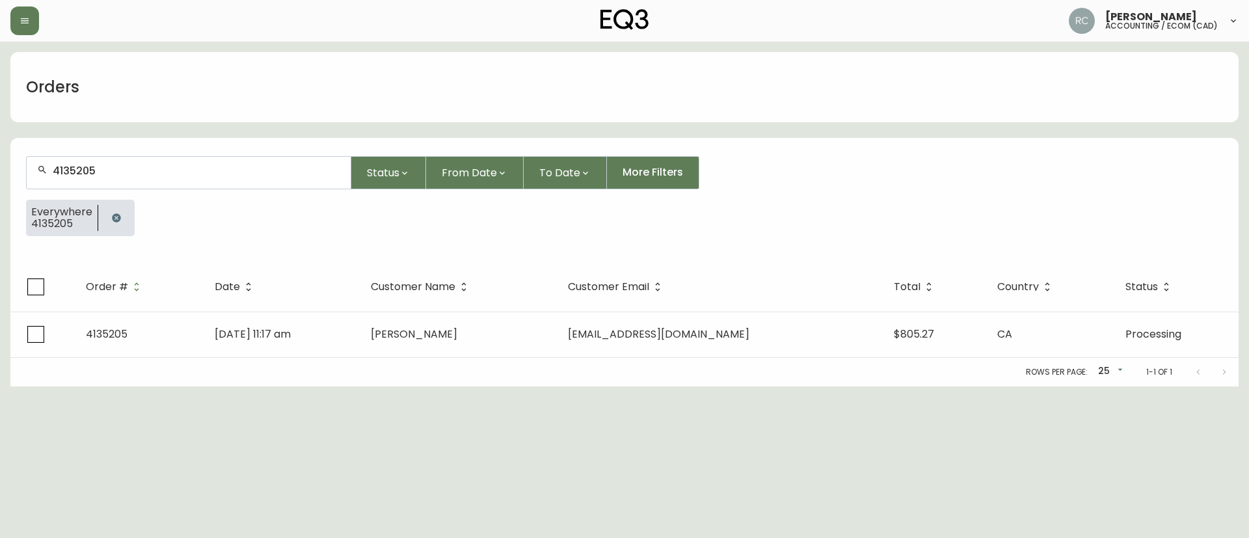
drag, startPoint x: 586, startPoint y: 345, endPoint x: 698, endPoint y: 16, distance: 348.2
click at [557, 345] on td "[PERSON_NAME]" at bounding box center [458, 335] width 197 height 46
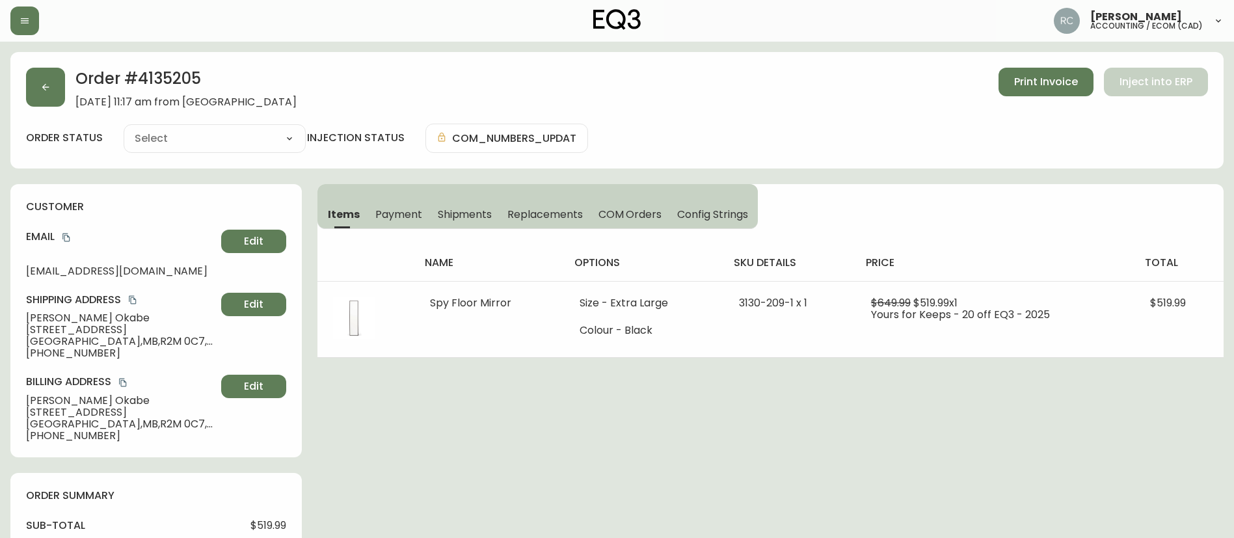
type input "Processing"
select select "PROCESSING"
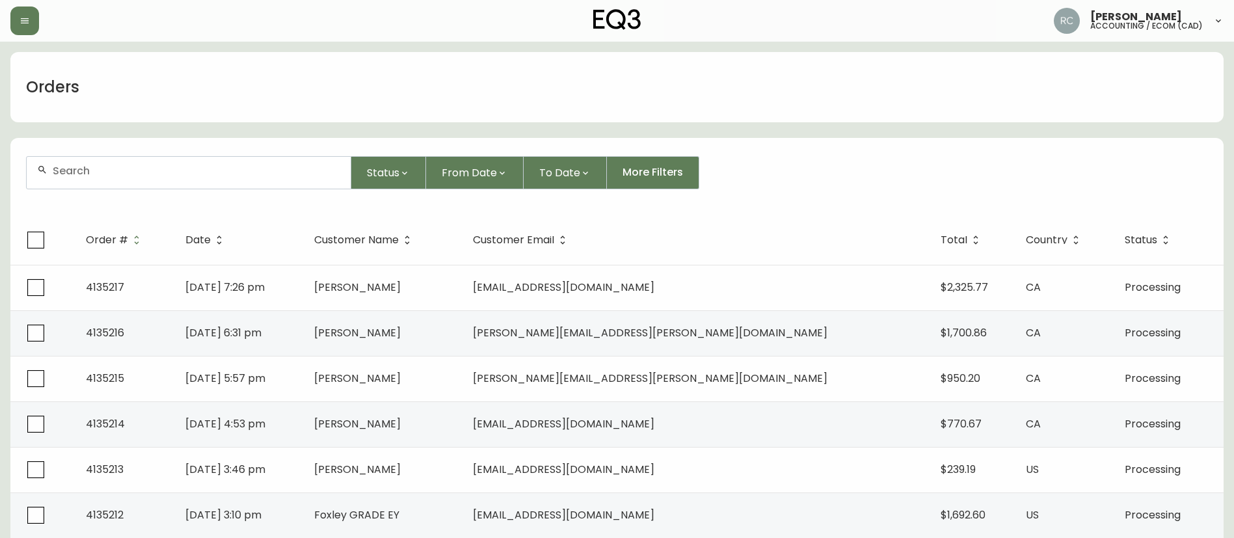
click at [282, 180] on div at bounding box center [189, 173] width 324 height 32
paste input "4132583"
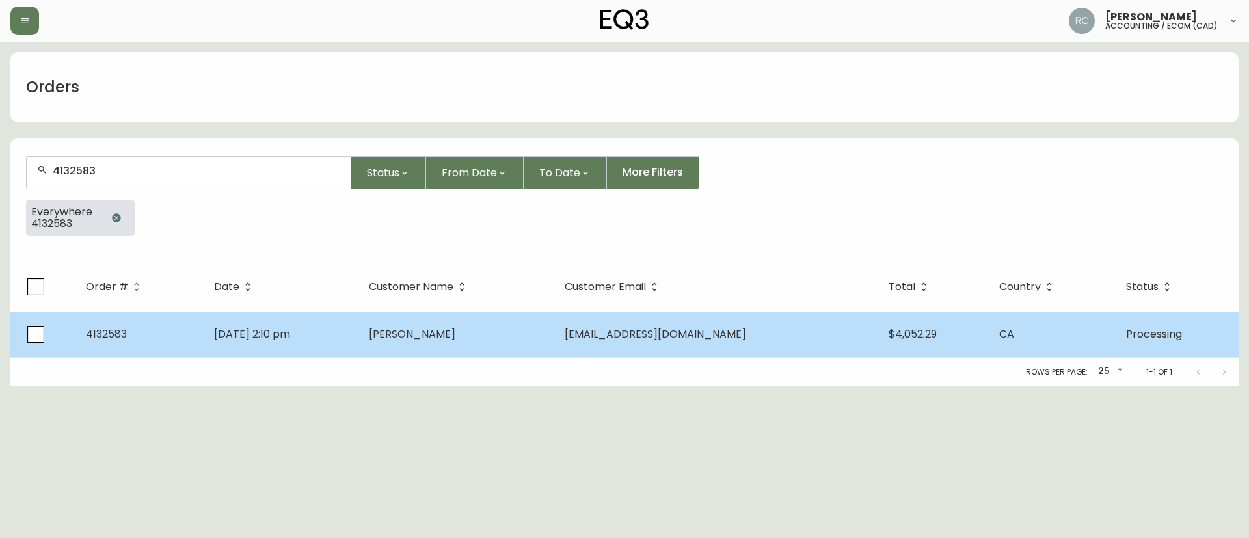
type input "4132583"
click at [500, 337] on td "Richard Thoman" at bounding box center [456, 335] width 196 height 46
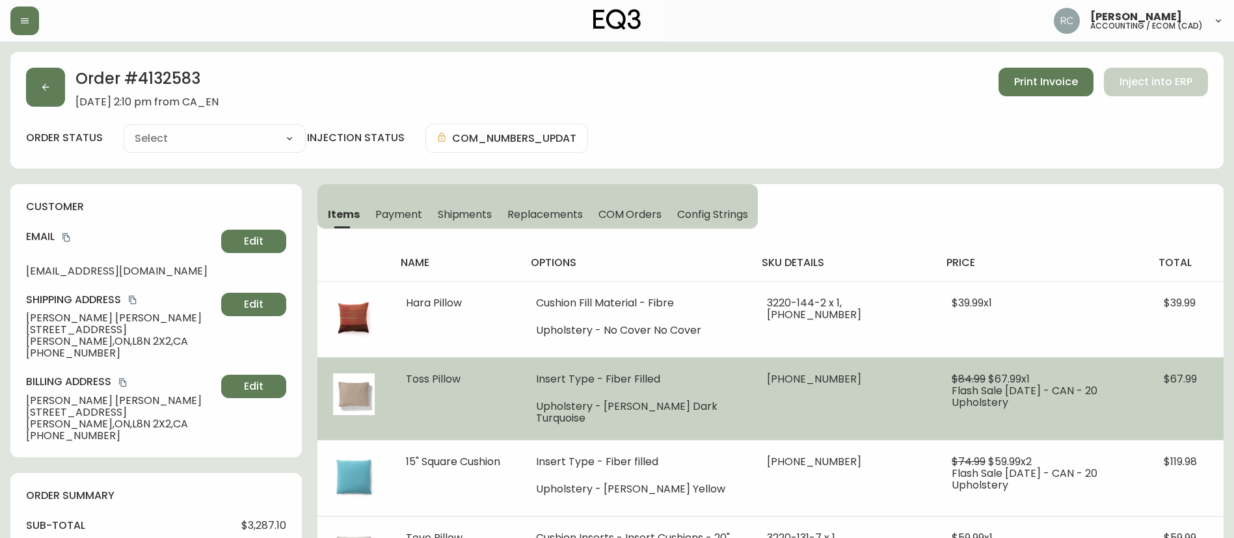
type input "Processing"
select select "PROCESSING"
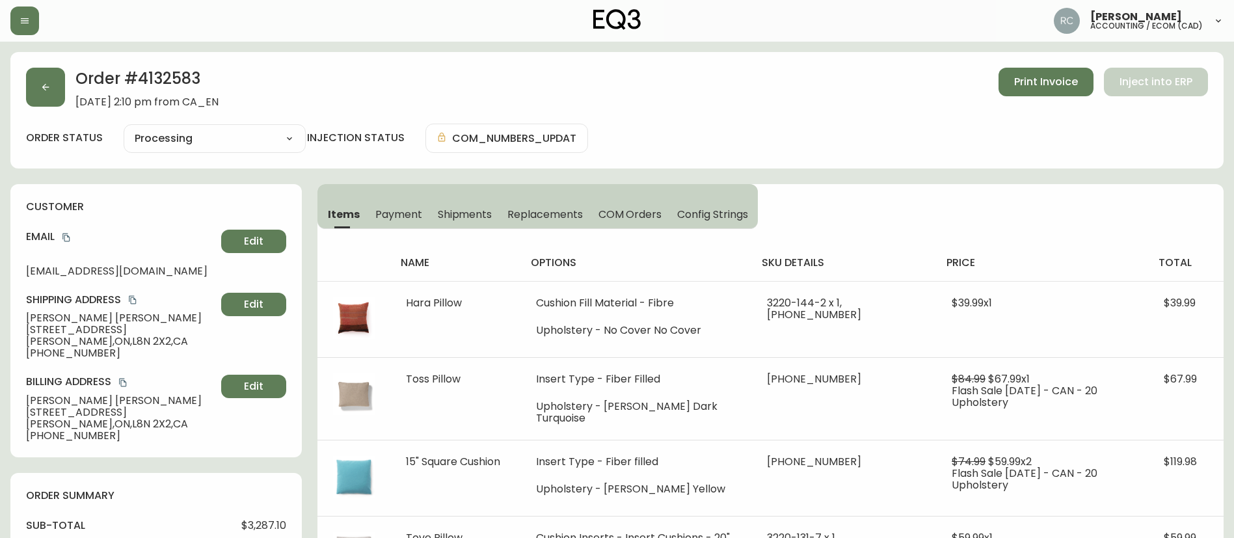
click at [875, 261] on h4 "sku details" at bounding box center [844, 263] width 164 height 14
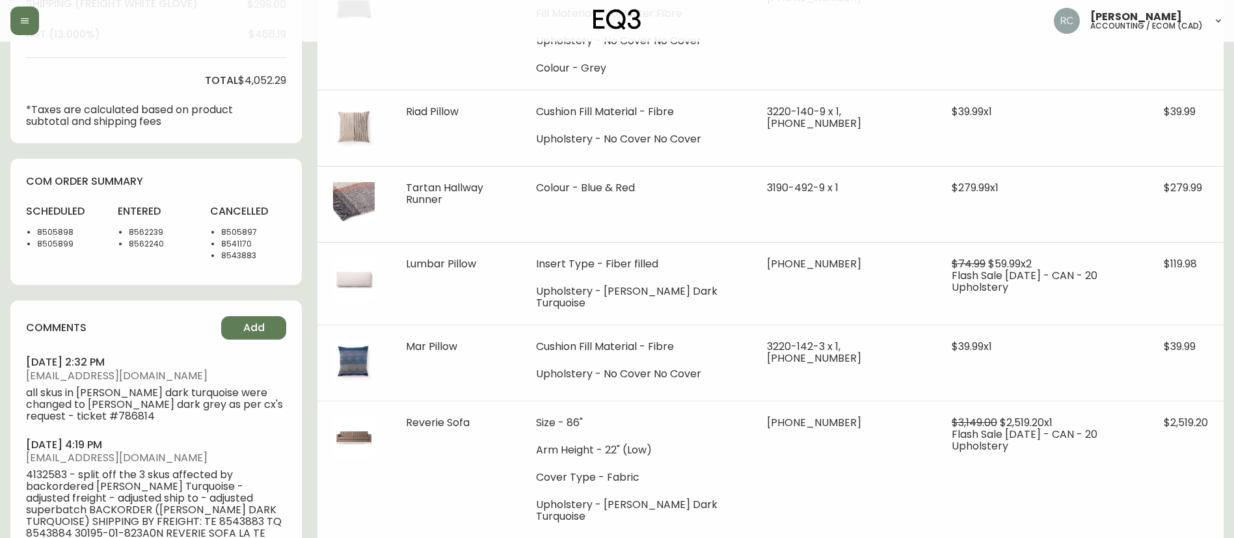
scroll to position [567, 0]
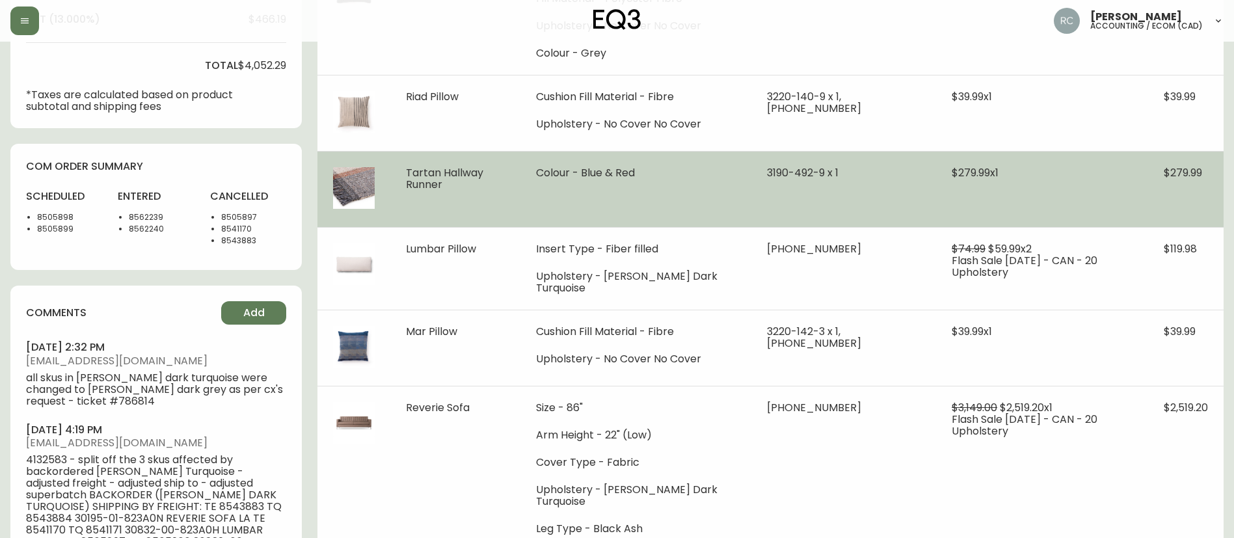
drag, startPoint x: 990, startPoint y: 224, endPoint x: 976, endPoint y: 161, distance: 65.2
click at [990, 224] on td "$279.99 x 1" at bounding box center [1042, 189] width 212 height 76
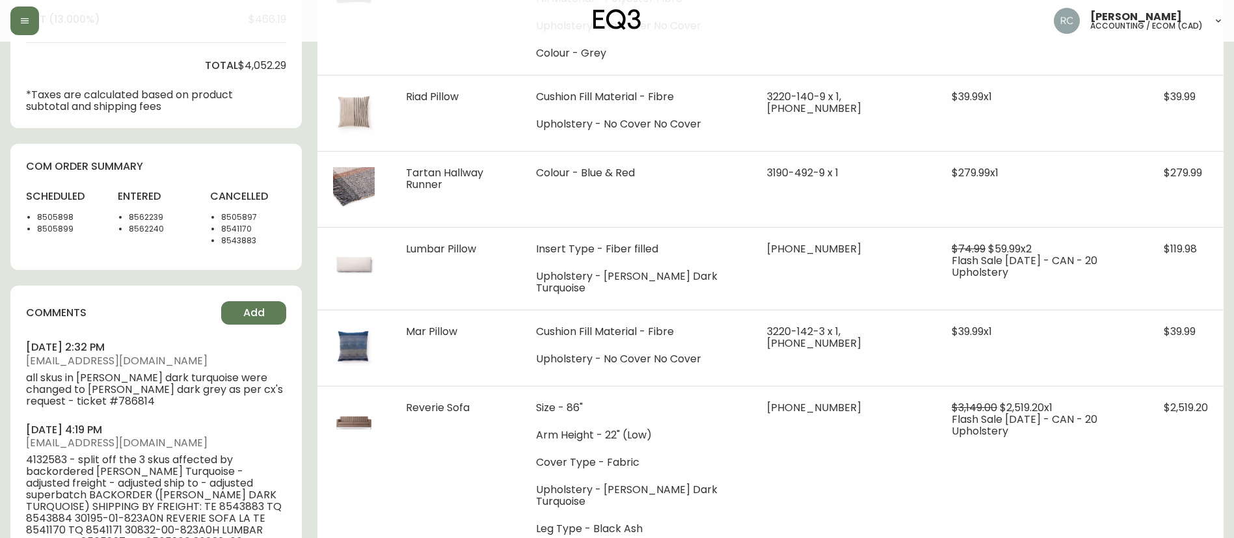
drag, startPoint x: 944, startPoint y: 155, endPoint x: 901, endPoint y: 40, distance: 122.9
click at [944, 151] on td "$39.99 x 1" at bounding box center [1042, 113] width 212 height 76
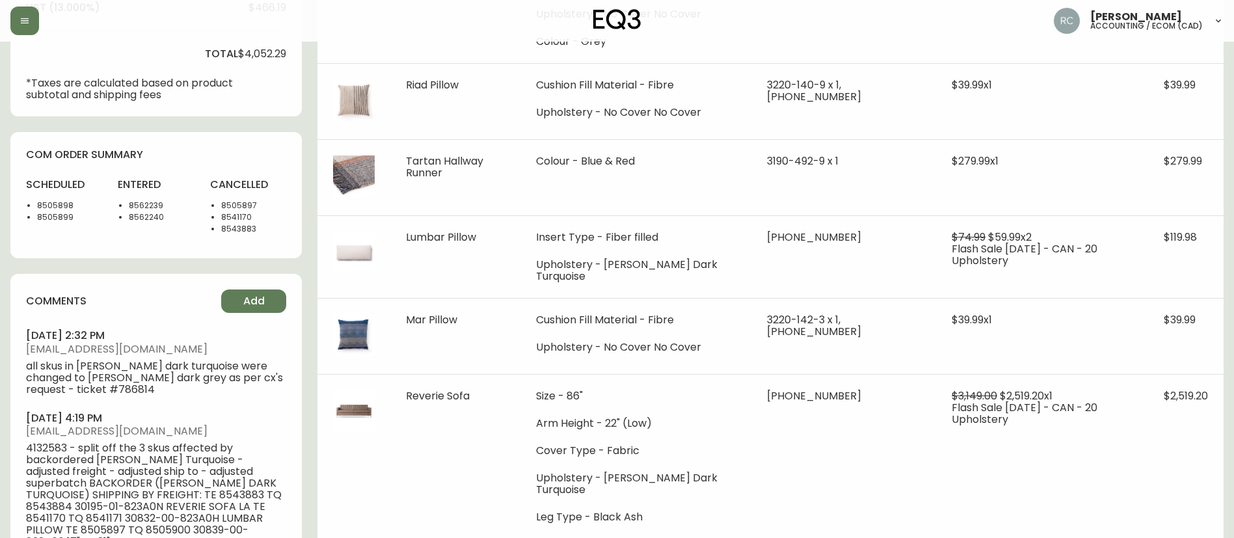
scroll to position [110, 0]
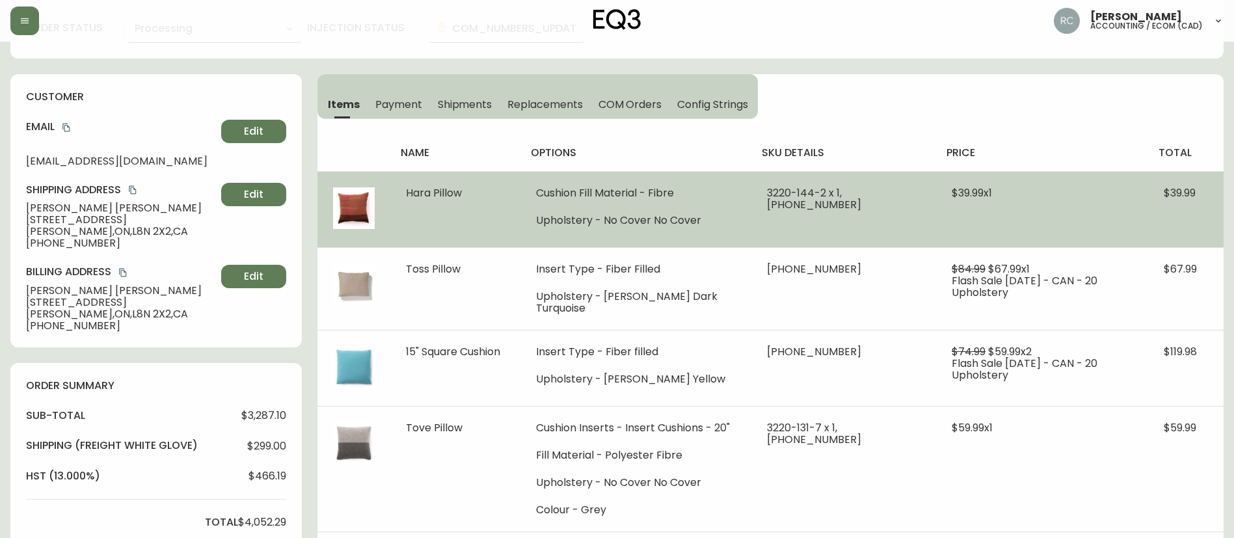
drag, startPoint x: 1029, startPoint y: 284, endPoint x: 1040, endPoint y: 202, distance: 82.0
click at [1029, 284] on span "Flash Sale April 2025 - CAN - 20 Upholstery" at bounding box center [1025, 286] width 146 height 27
drag, startPoint x: 838, startPoint y: 196, endPoint x: 892, endPoint y: 193, distance: 54.1
click at [892, 193] on td "3220-144-2 x 1, 30809-00 x 1" at bounding box center [843, 209] width 185 height 76
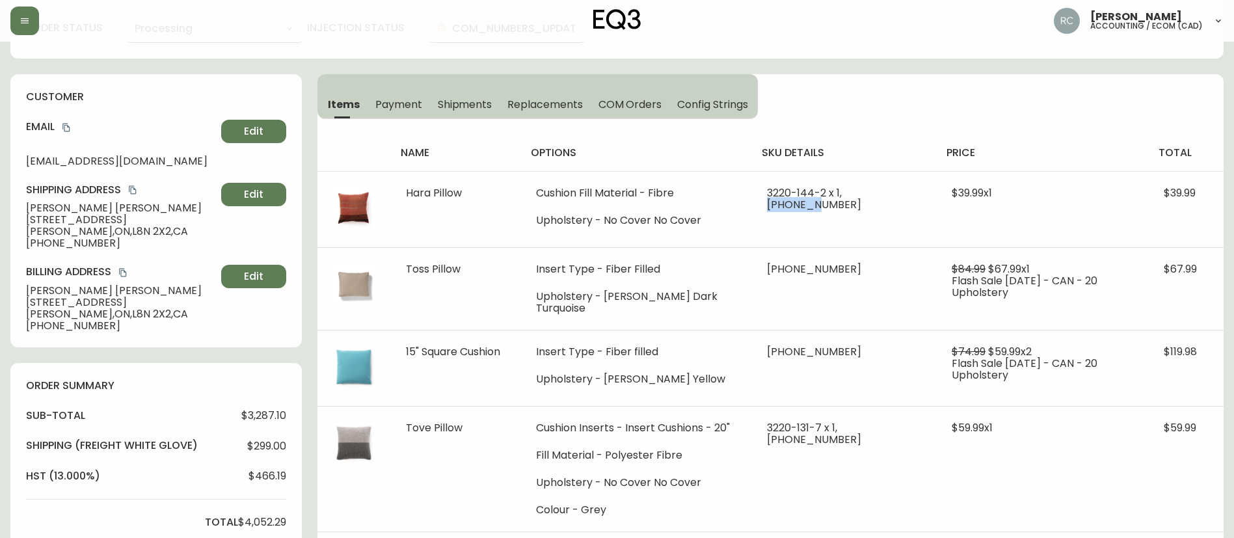
copy span "30809-00"
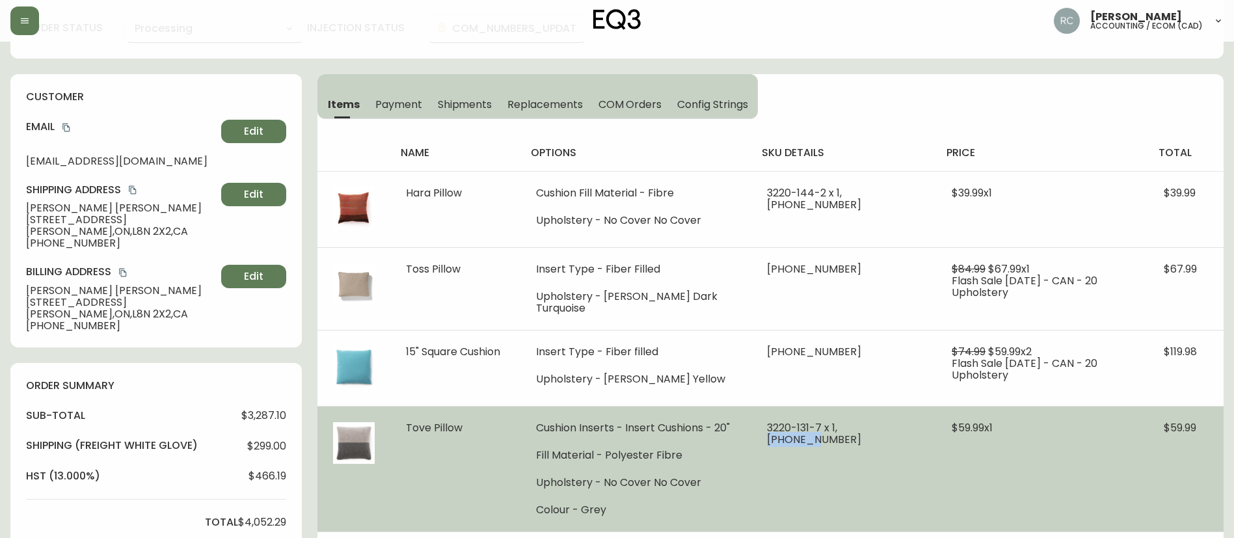
drag, startPoint x: 831, startPoint y: 423, endPoint x: 882, endPoint y: 416, distance: 52.0
click at [861, 420] on span "3220-131-7 x 1, 30106-00 x 1" at bounding box center [814, 433] width 94 height 27
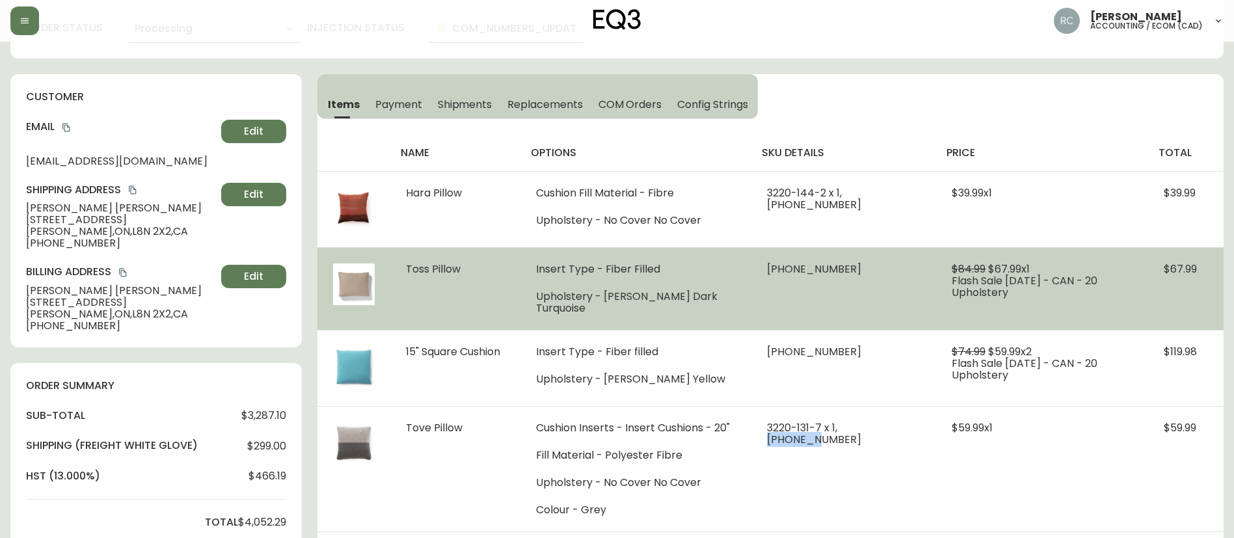
copy span "30106-00"
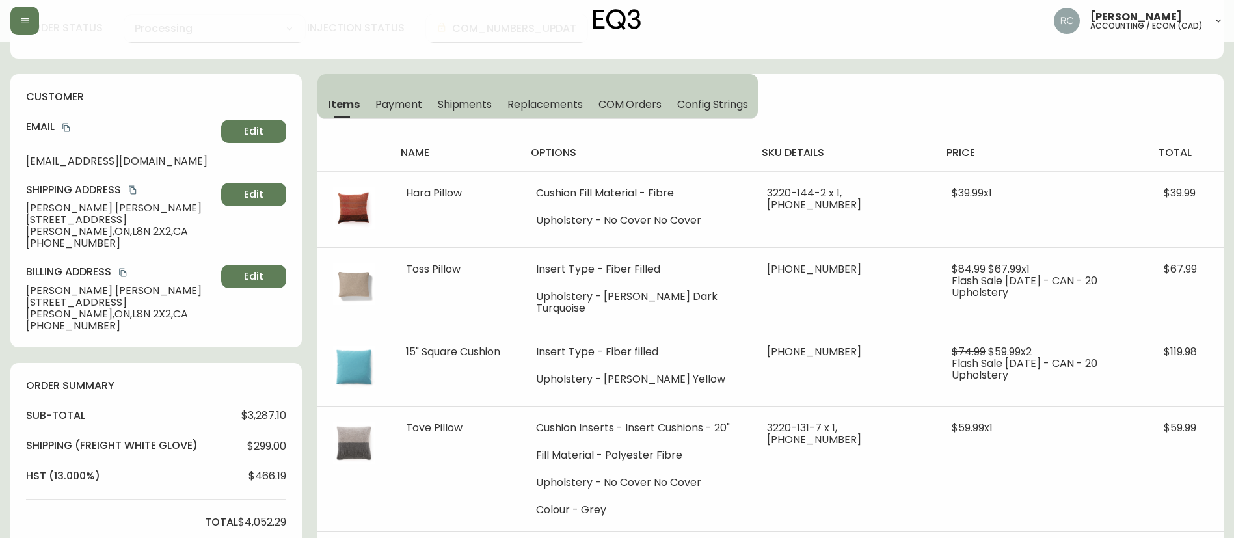
scroll to position [399, 0]
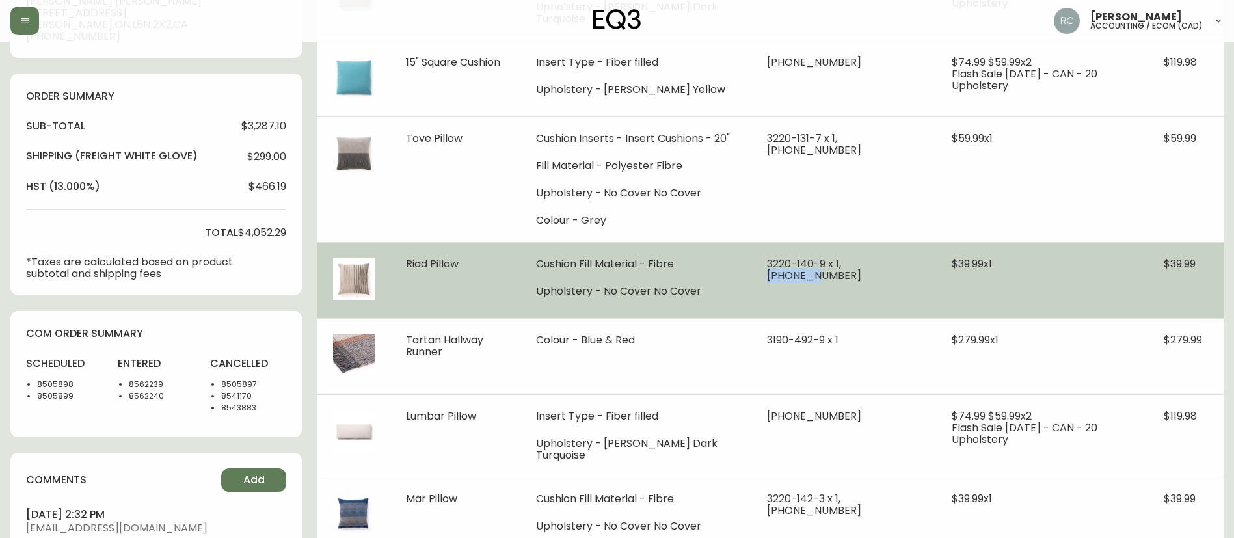
drag, startPoint x: 838, startPoint y: 271, endPoint x: 895, endPoint y: 267, distance: 57.4
click at [895, 267] on td "3220-140-9 x 1, 30809-00 x 1" at bounding box center [843, 280] width 185 height 76
copy span "30809-00"
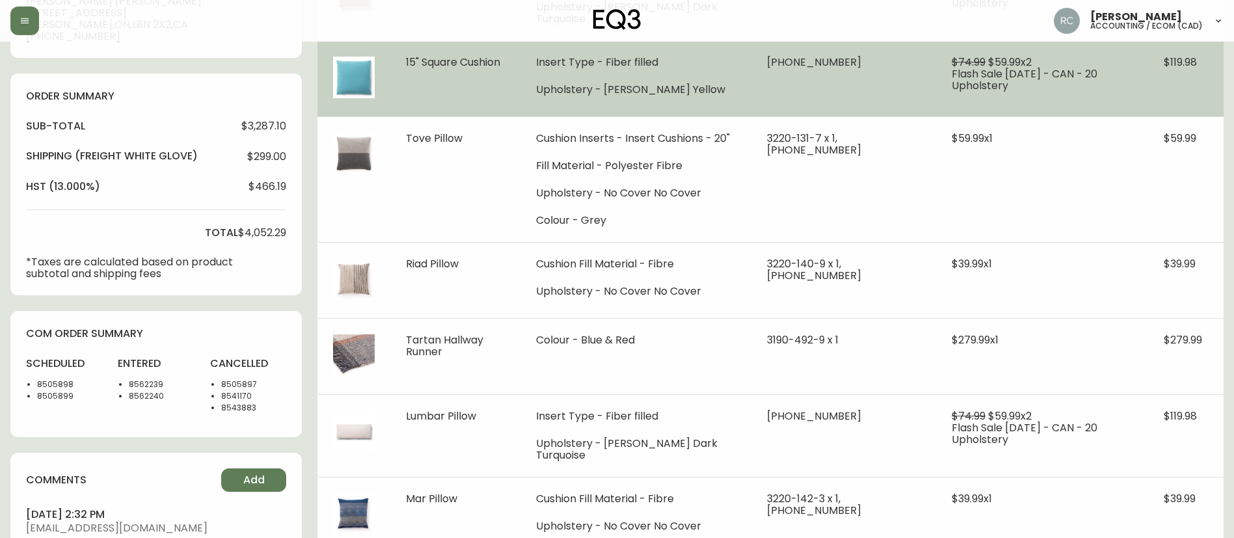
drag, startPoint x: 807, startPoint y: 222, endPoint x: 816, endPoint y: 89, distance: 133.7
click at [807, 222] on td "3220-131-7 x 1, 30106-00 x 1" at bounding box center [843, 179] width 185 height 126
drag, startPoint x: 775, startPoint y: 119, endPoint x: 803, endPoint y: 48, distance: 76.5
click at [775, 119] on td "3220-131-7 x 1, 30106-00 x 1" at bounding box center [843, 179] width 185 height 126
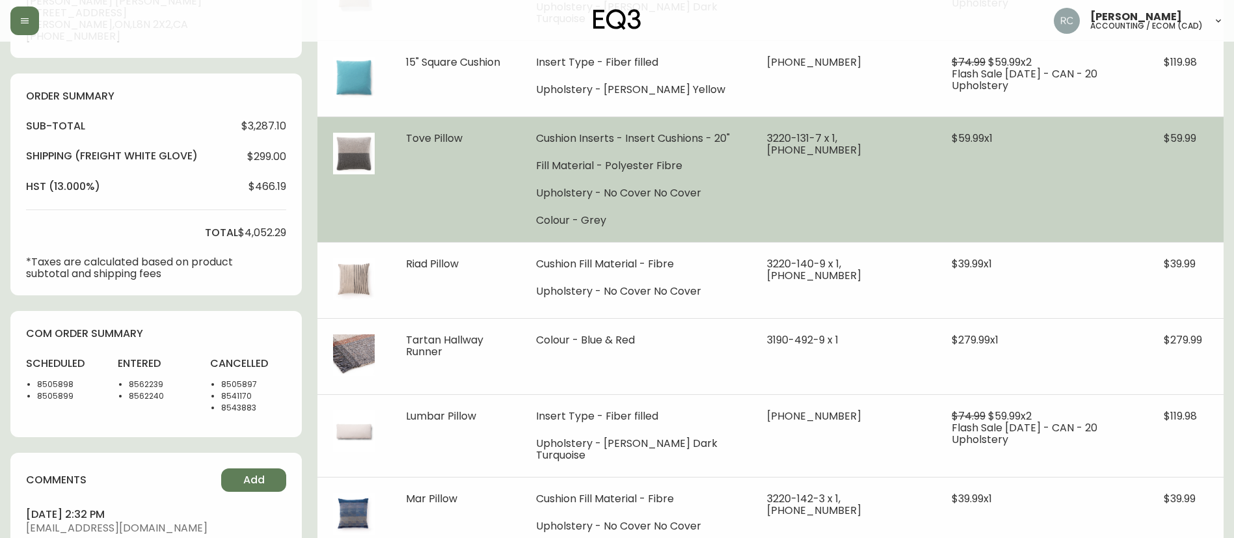
click at [1035, 144] on td "$59.99 x 1" at bounding box center [1042, 179] width 212 height 126
click at [895, 204] on td "3220-131-7 x 1, 30106-00 x 1" at bounding box center [843, 179] width 185 height 126
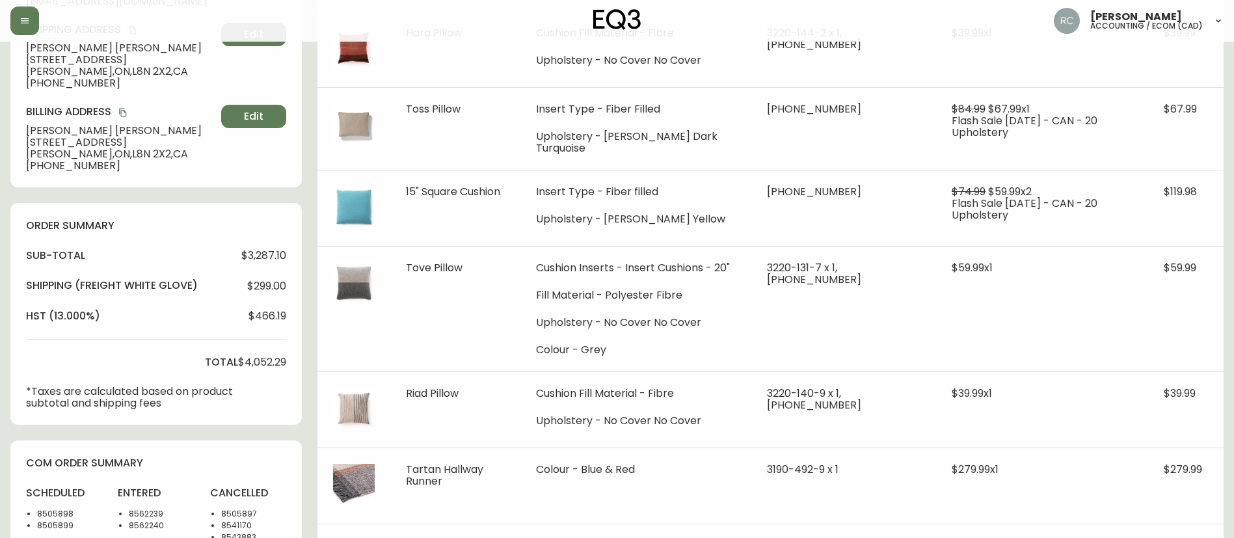
scroll to position [260, 0]
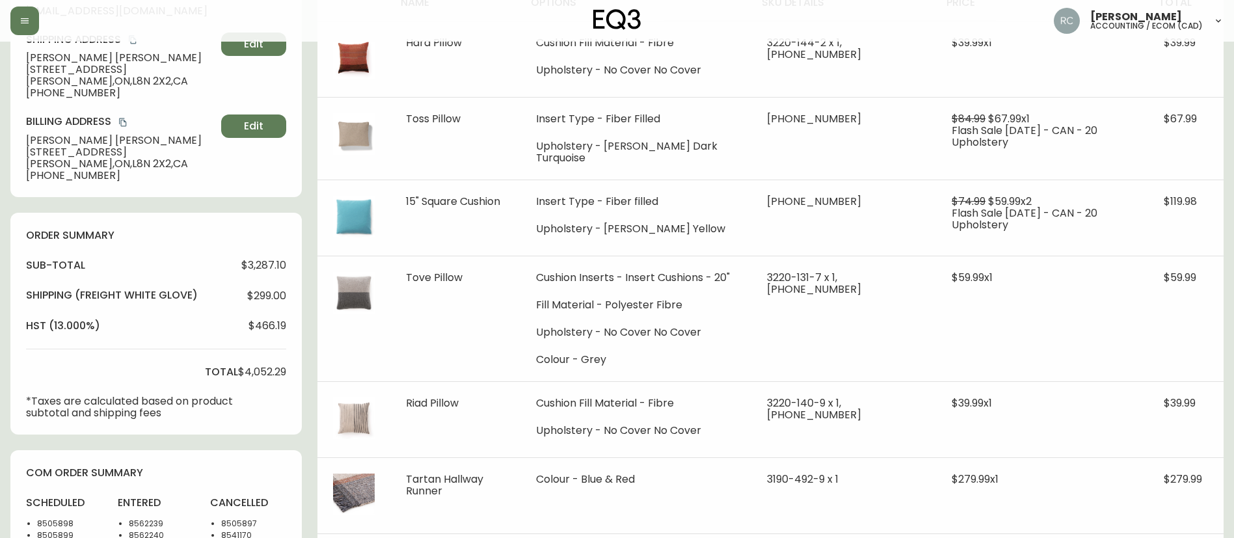
click at [261, 296] on span "$299.00" at bounding box center [266, 296] width 39 height 12
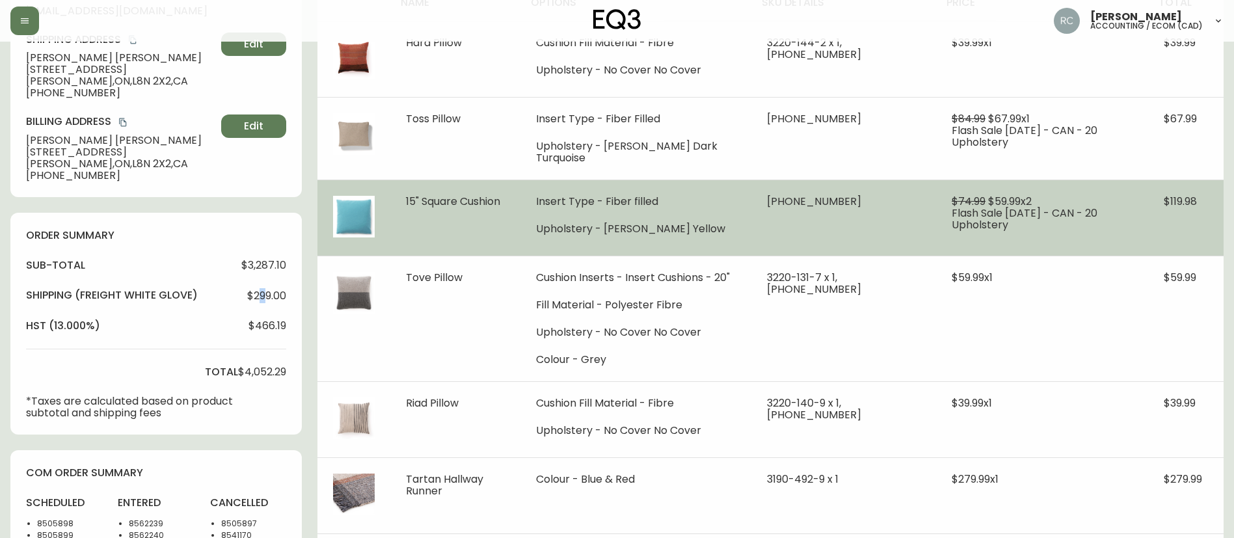
copy span "9"
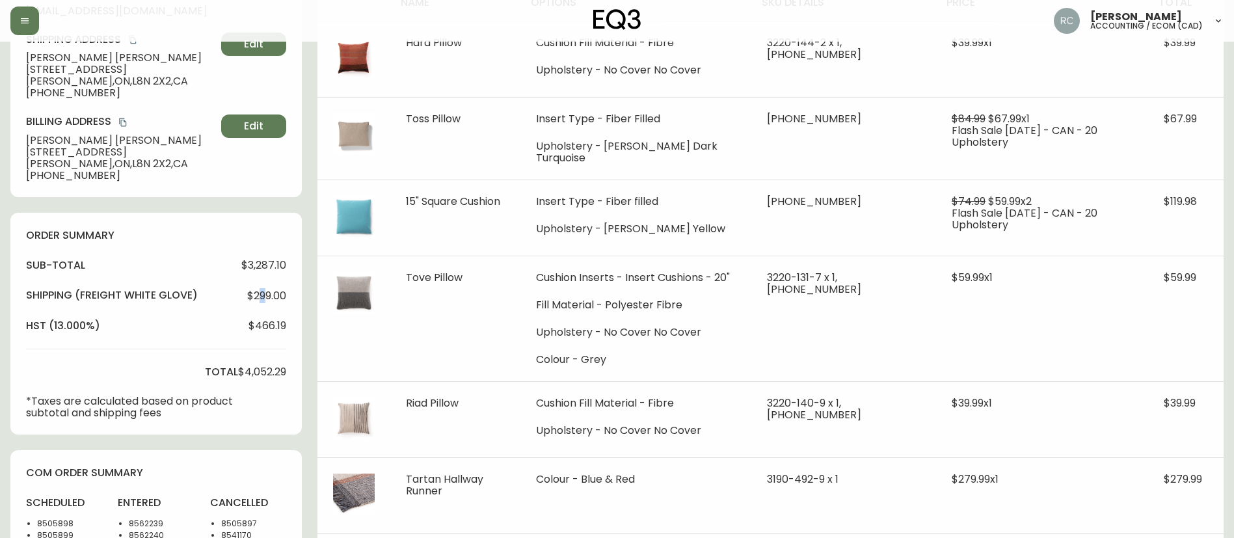
click at [260, 292] on span "$299.00" at bounding box center [266, 296] width 39 height 12
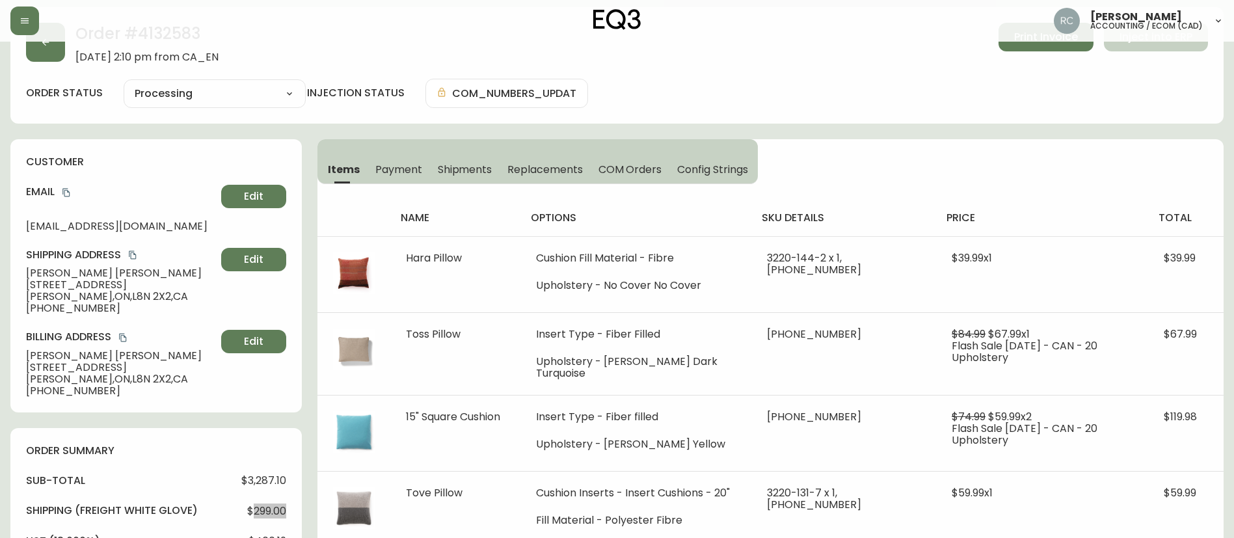
scroll to position [0, 0]
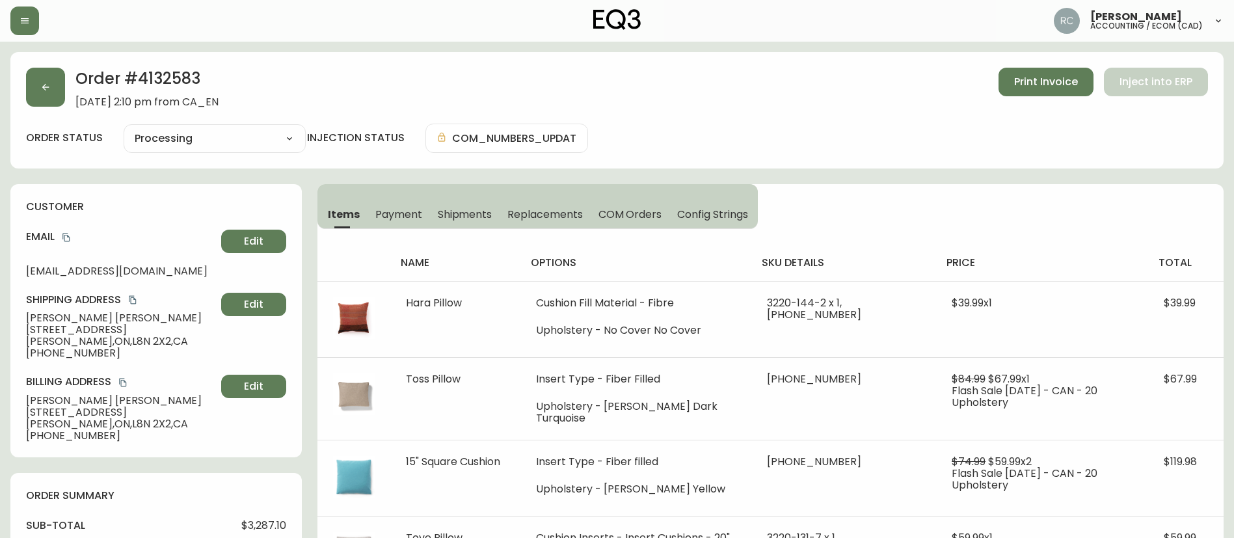
click at [175, 68] on h2 "Order # 4132583" at bounding box center [146, 82] width 143 height 29
copy h2 "4132583"
click at [172, 79] on h2 "Order # 4132583" at bounding box center [146, 82] width 143 height 29
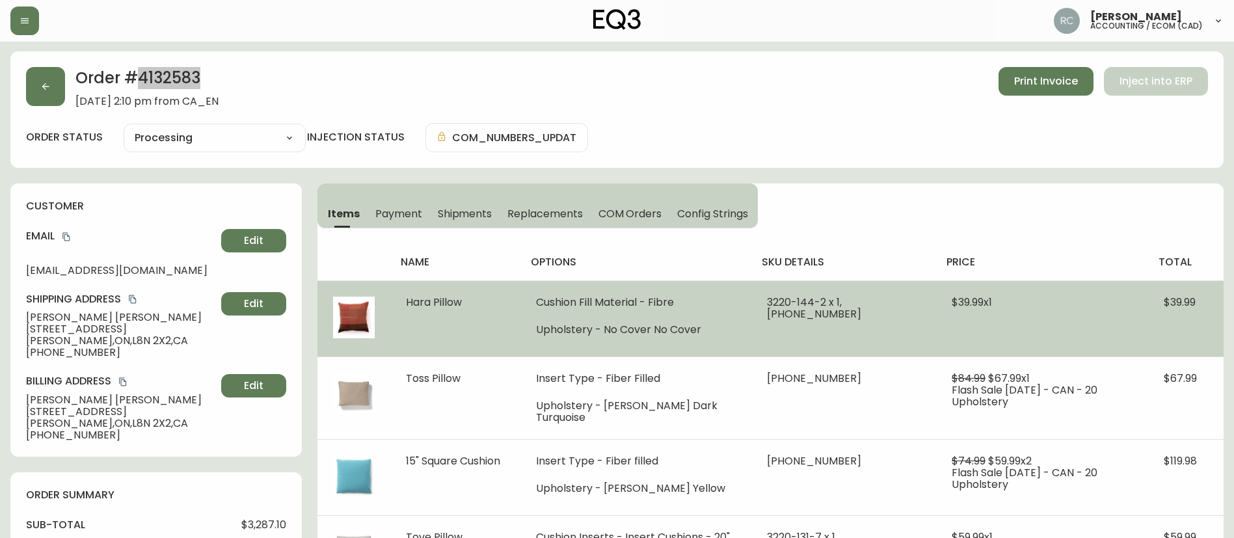
scroll to position [260, 0]
